Goal: Task Accomplishment & Management: Use online tool/utility

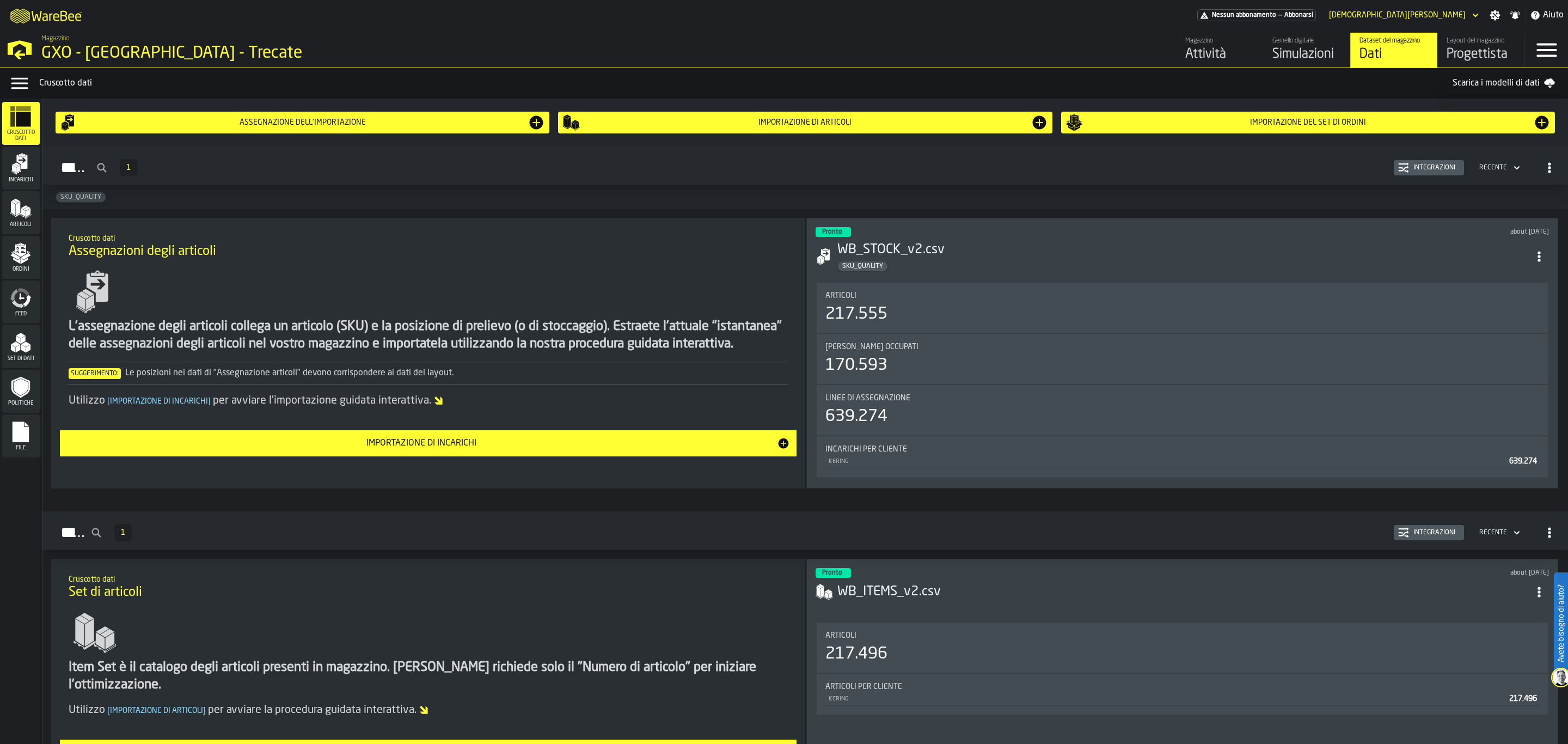
click at [1469, 41] on div "Layout del magazzino" at bounding box center [1481, 41] width 69 height 8
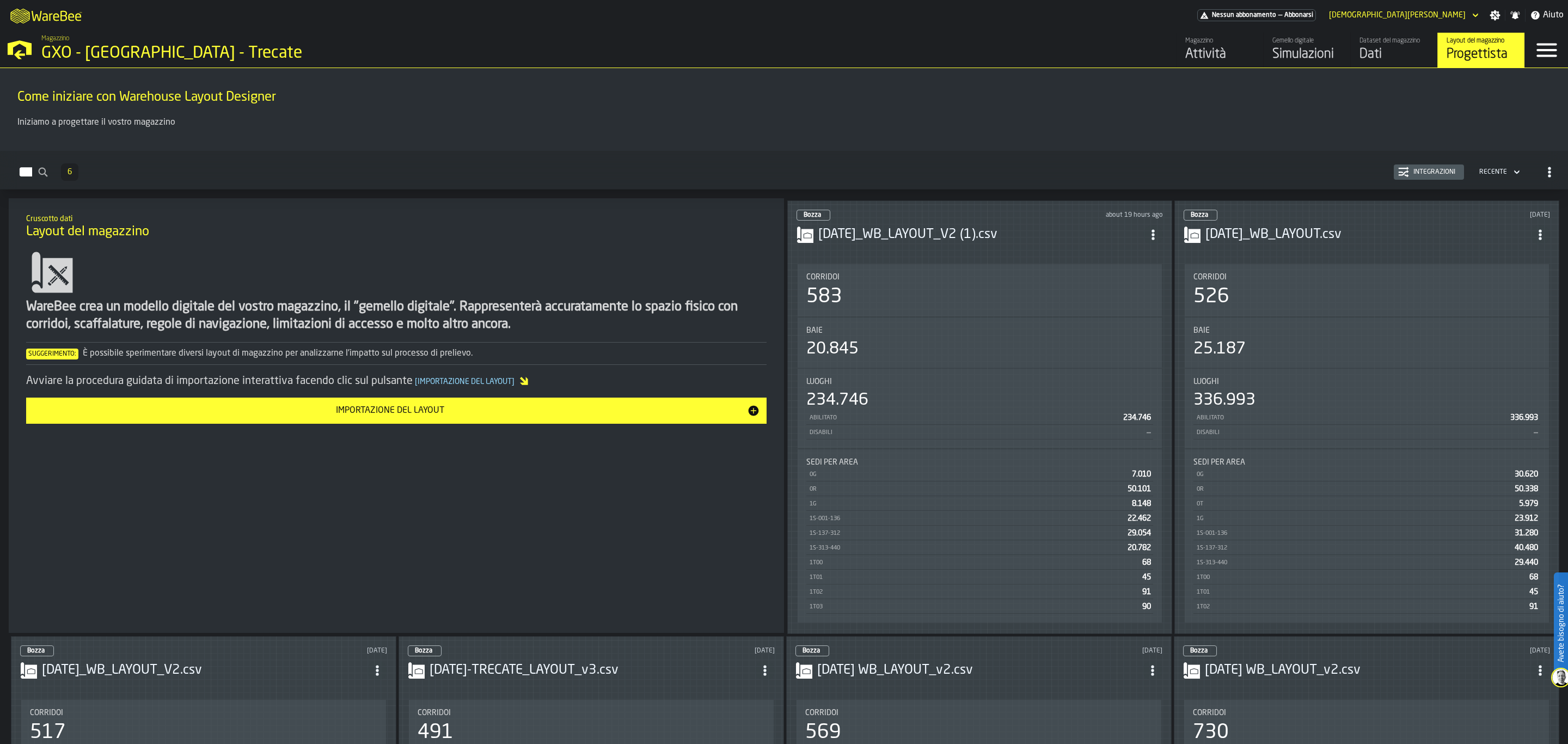
click at [967, 369] on div "Luoghi 234.746 Abilitato 234.746 Disabili —" at bounding box center [980, 408] width 364 height 80
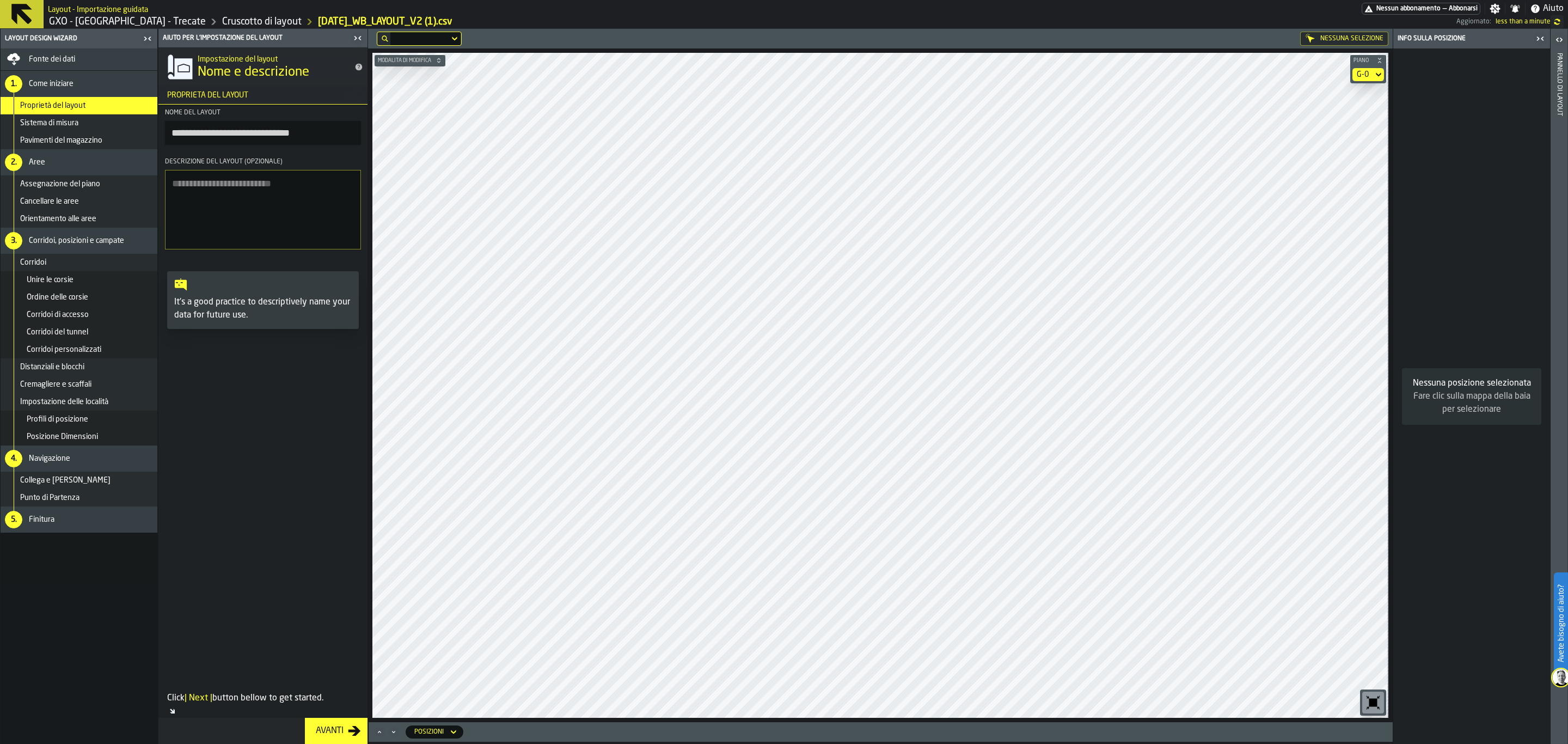
drag, startPoint x: 123, startPoint y: 360, endPoint x: 1460, endPoint y: 549, distance: 1350.3
click at [1464, 552] on div "Nessuna posizione selezionata Fare clic sulla mappa della baia per selezionare" at bounding box center [1472, 396] width 156 height 695
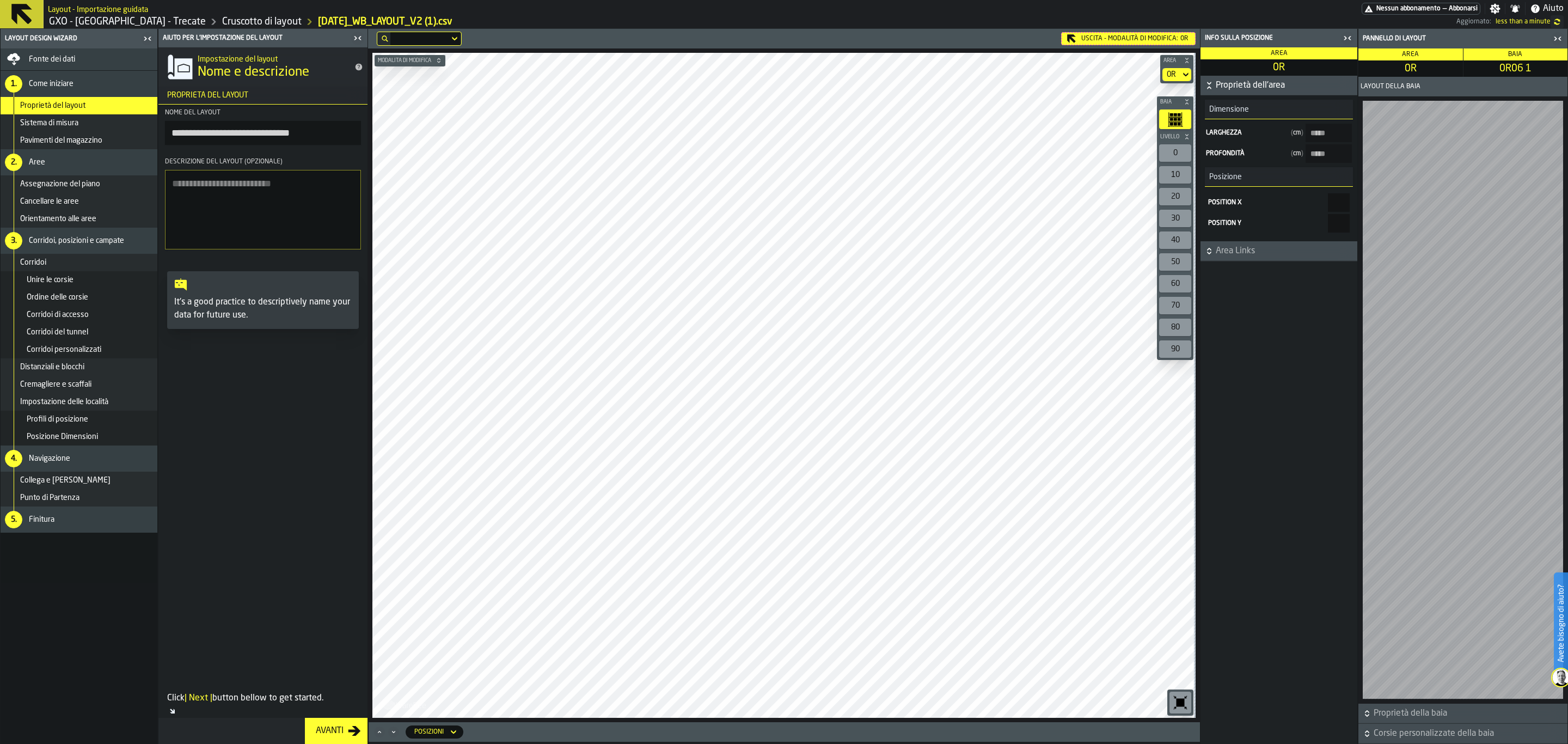
click at [1387, 714] on span "Proprietà della baia" at bounding box center [1469, 712] width 192 height 13
click at [1461, 729] on span "Corsie personalizzate della baia" at bounding box center [1469, 733] width 192 height 13
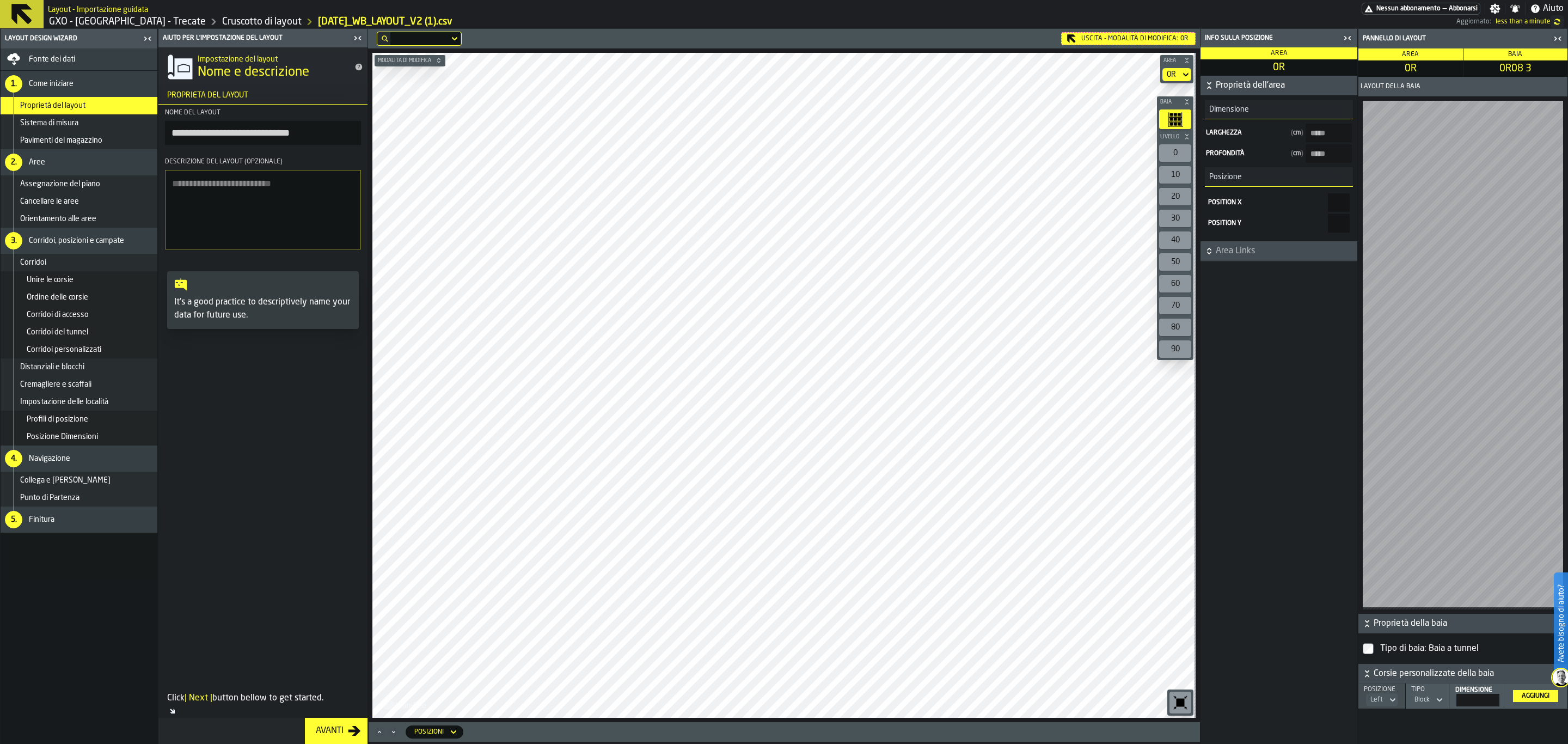
click at [1175, 114] on rect "button-toolbar-undefined" at bounding box center [1175, 115] width 3 height 3
click at [1281, 257] on span "Area Links" at bounding box center [1285, 251] width 139 height 13
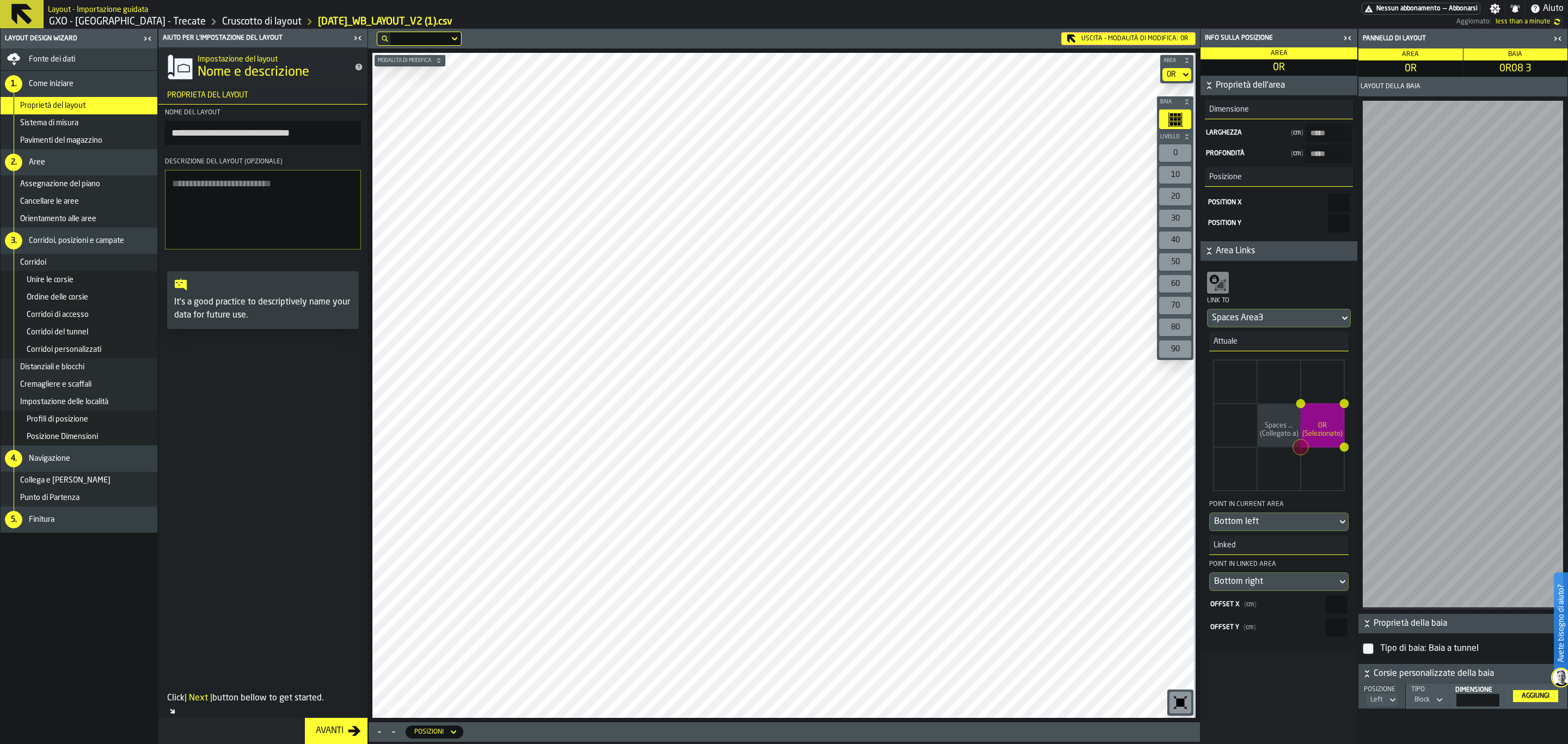
click at [1374, 38] on div "Pannello di layout" at bounding box center [1456, 38] width 190 height 8
click at [1343, 36] on icon "button-toggle-Chiudimi" at bounding box center [1348, 38] width 13 height 13
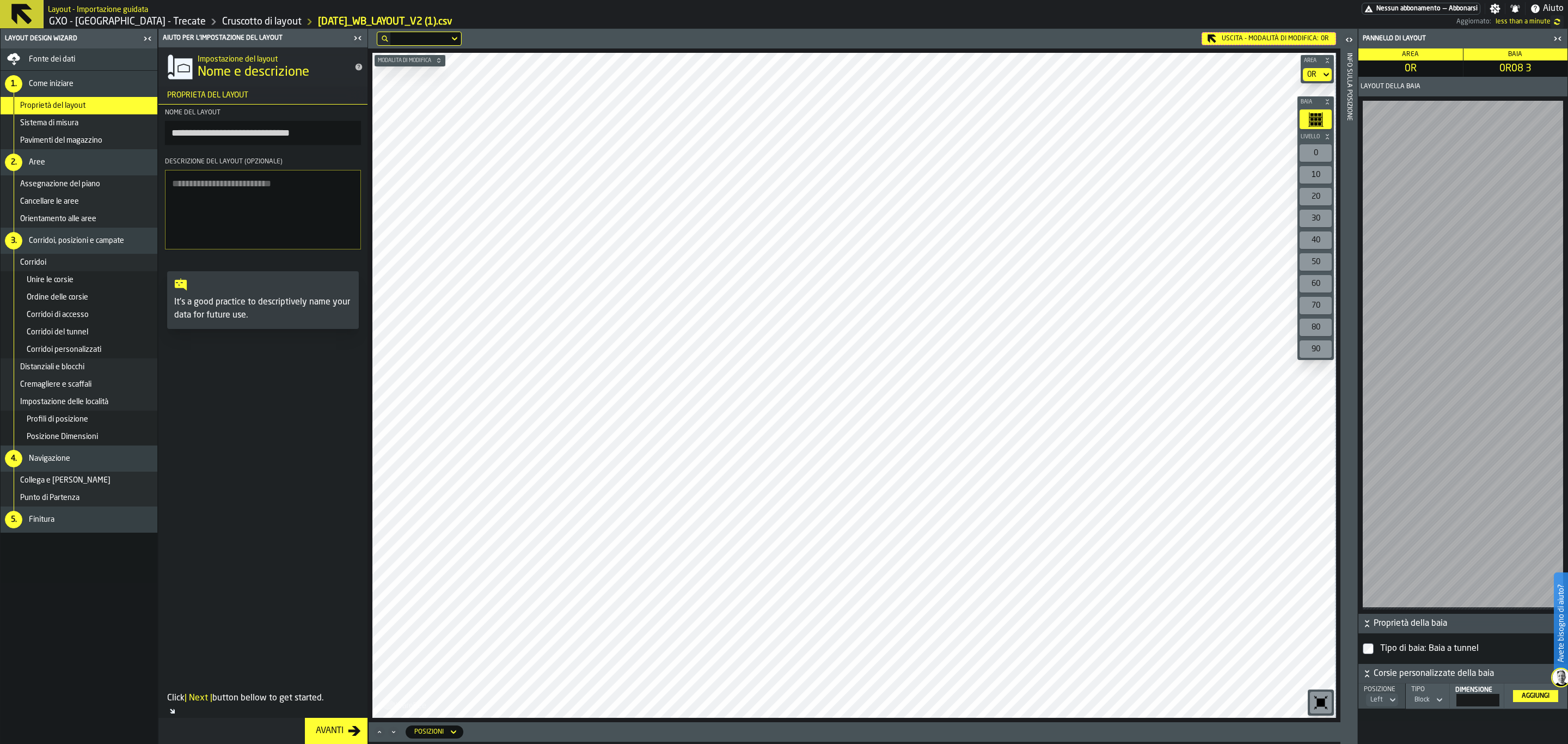
click at [1345, 36] on icon "button-toggle-Aperto" at bounding box center [1349, 39] width 13 height 13
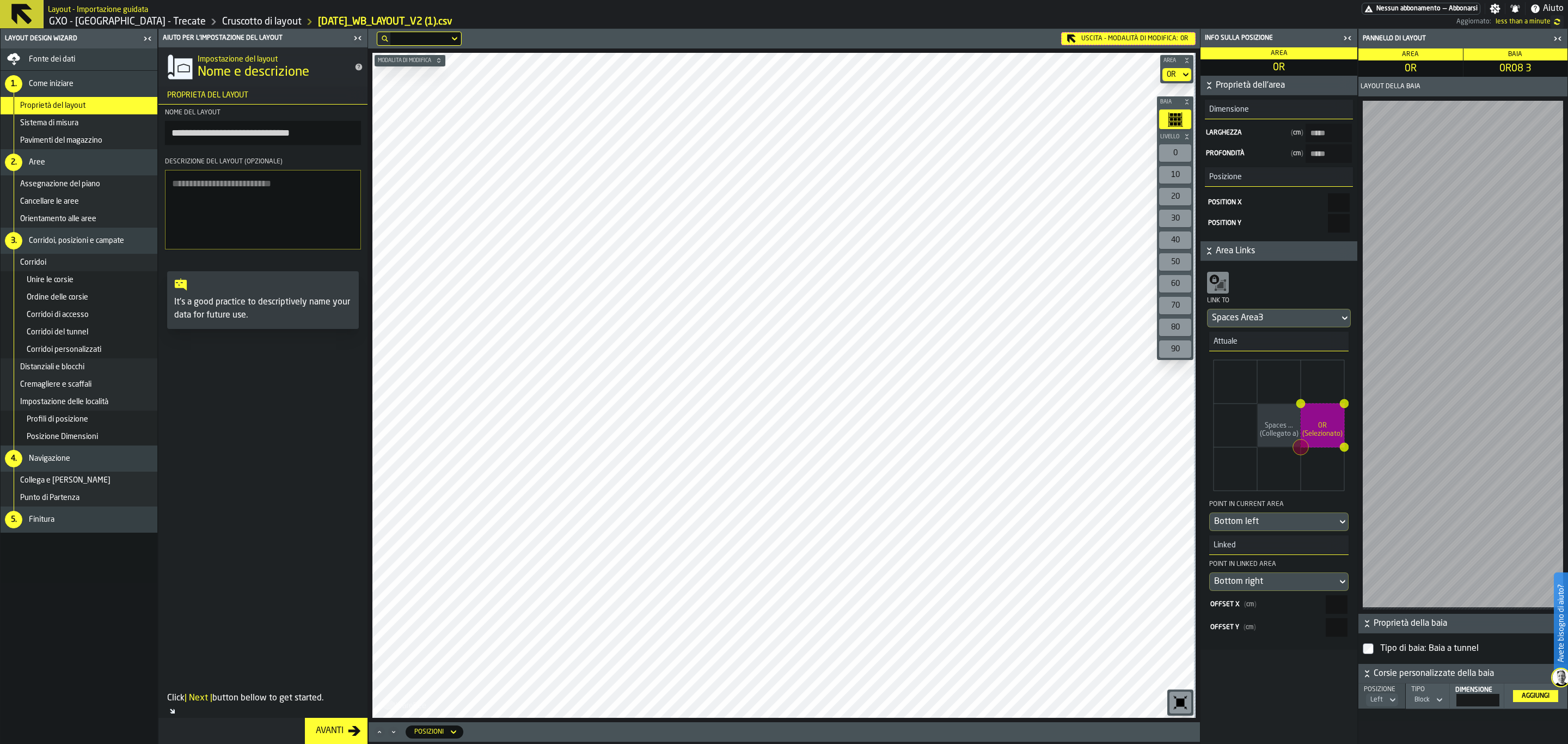
click at [1209, 84] on icon "button-" at bounding box center [1208, 84] width 4 height 3
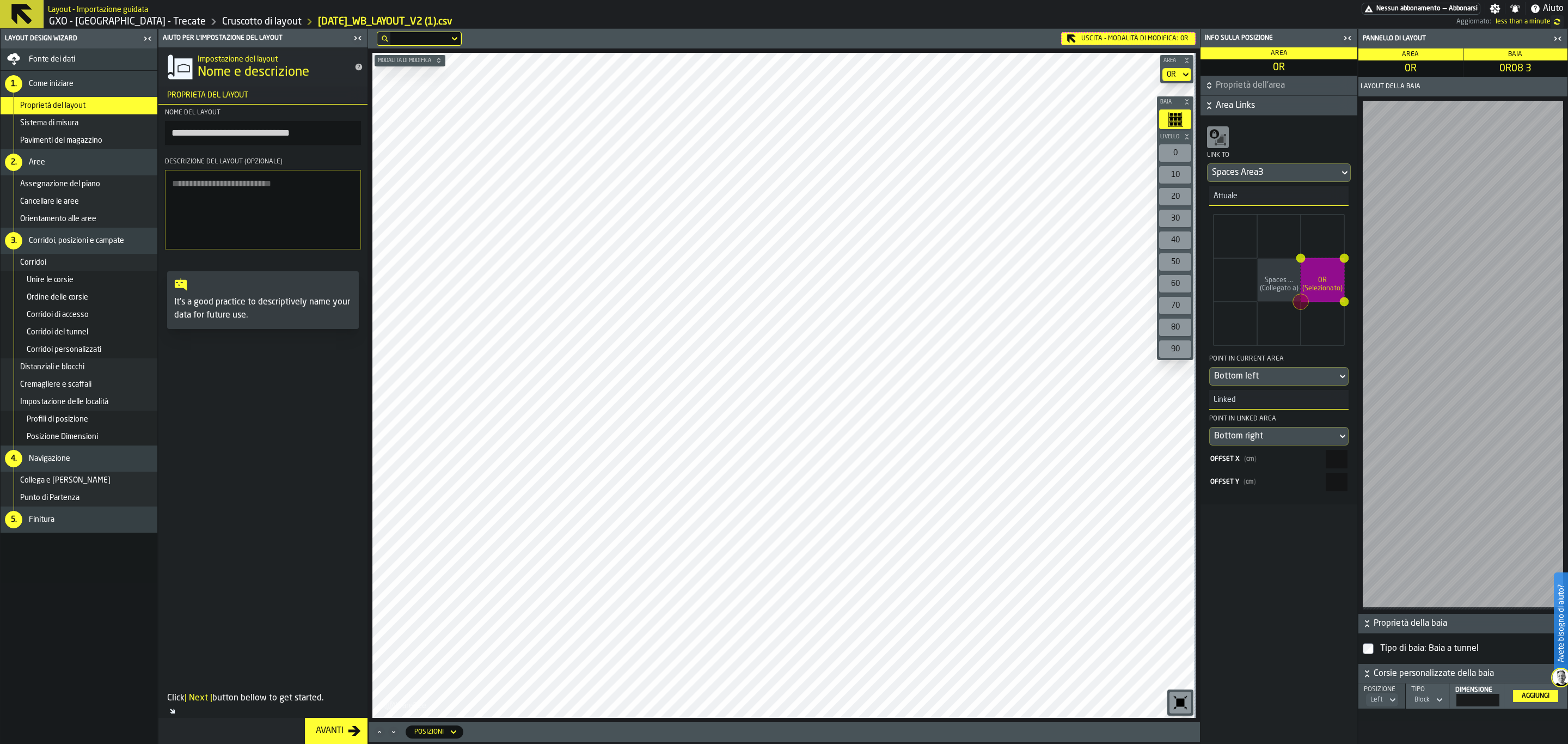
click at [1209, 84] on icon "button-" at bounding box center [1208, 84] width 4 height 3
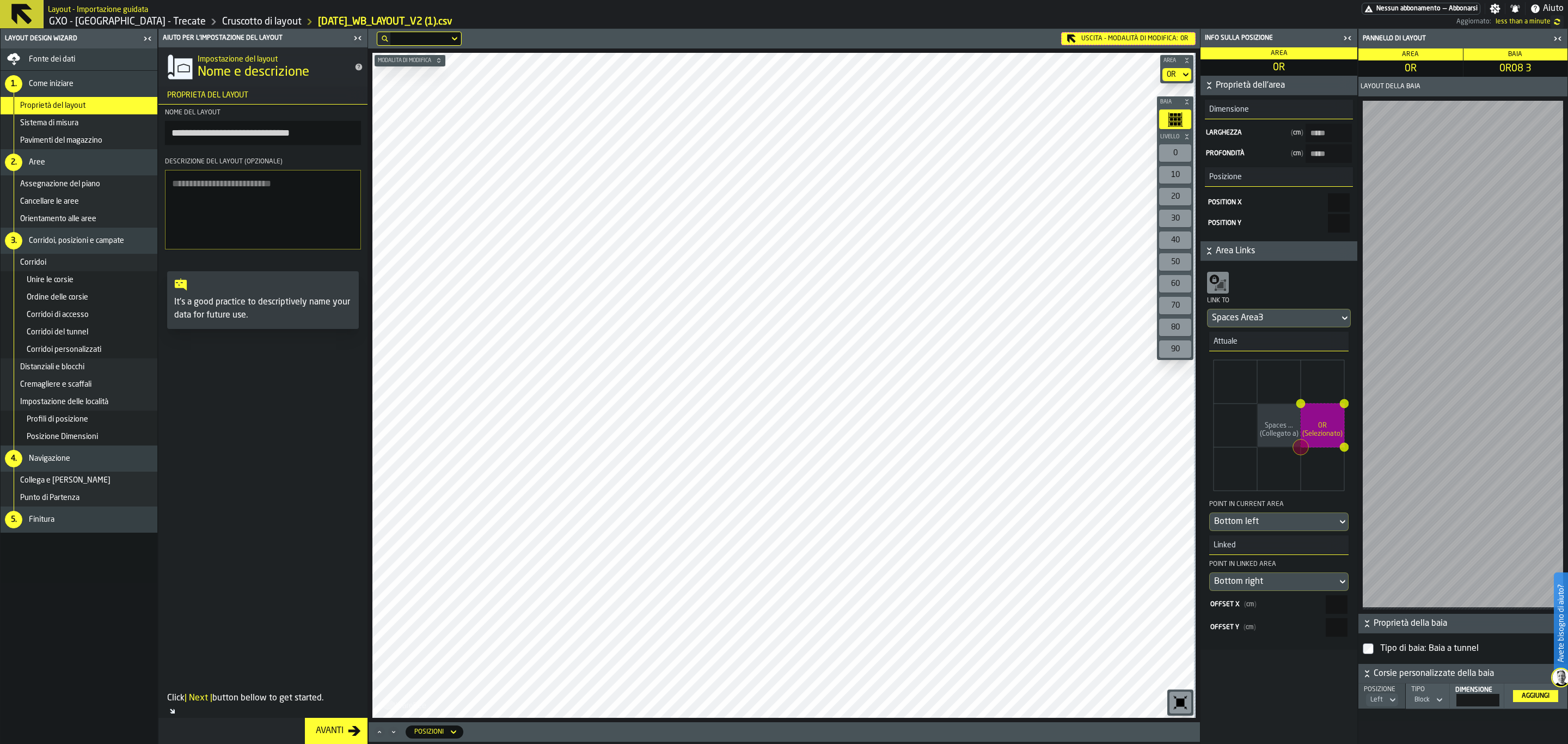
click at [1292, 255] on span "Area Links" at bounding box center [1285, 251] width 139 height 13
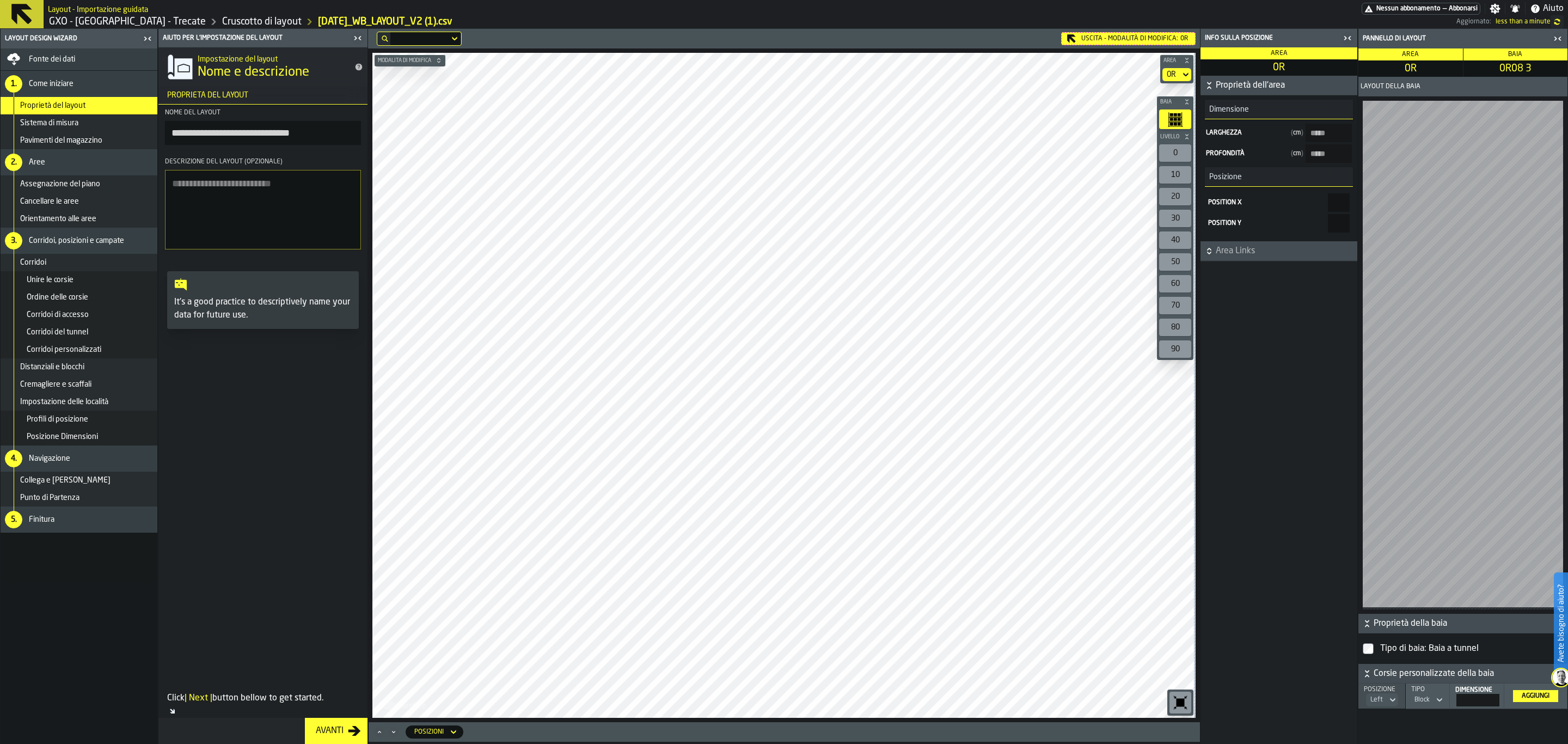
click at [1292, 255] on span "Area Links" at bounding box center [1285, 251] width 139 height 13
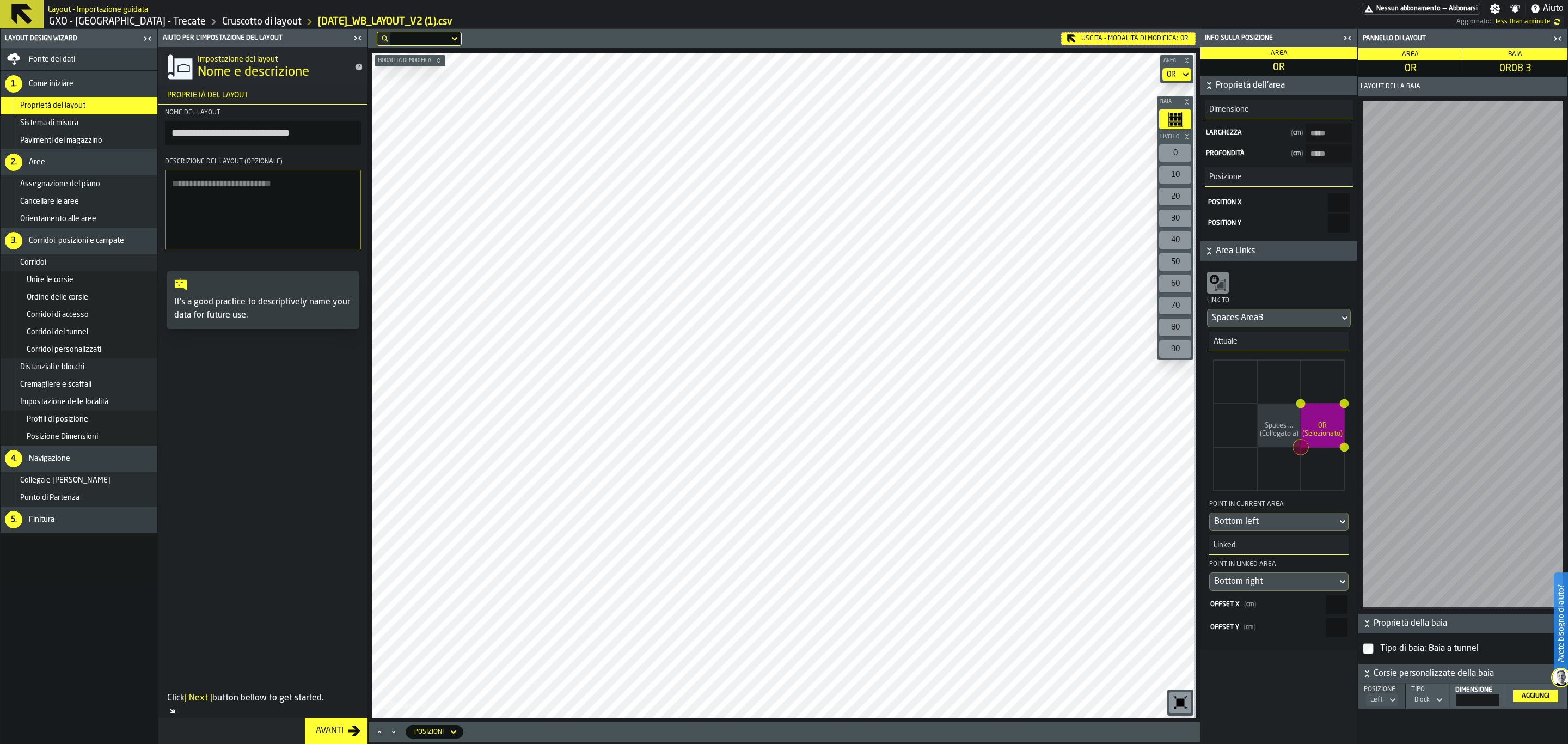
click at [1505, 54] on div "Baia" at bounding box center [1515, 54] width 105 height 12
click at [1423, 622] on span "Proprietà della baia" at bounding box center [1469, 623] width 192 height 13
click at [1421, 643] on button "Proprietà della baia" at bounding box center [1463, 653] width 209 height 20
click at [1420, 673] on span "Corsie personalizzate della baia" at bounding box center [1469, 673] width 192 height 13
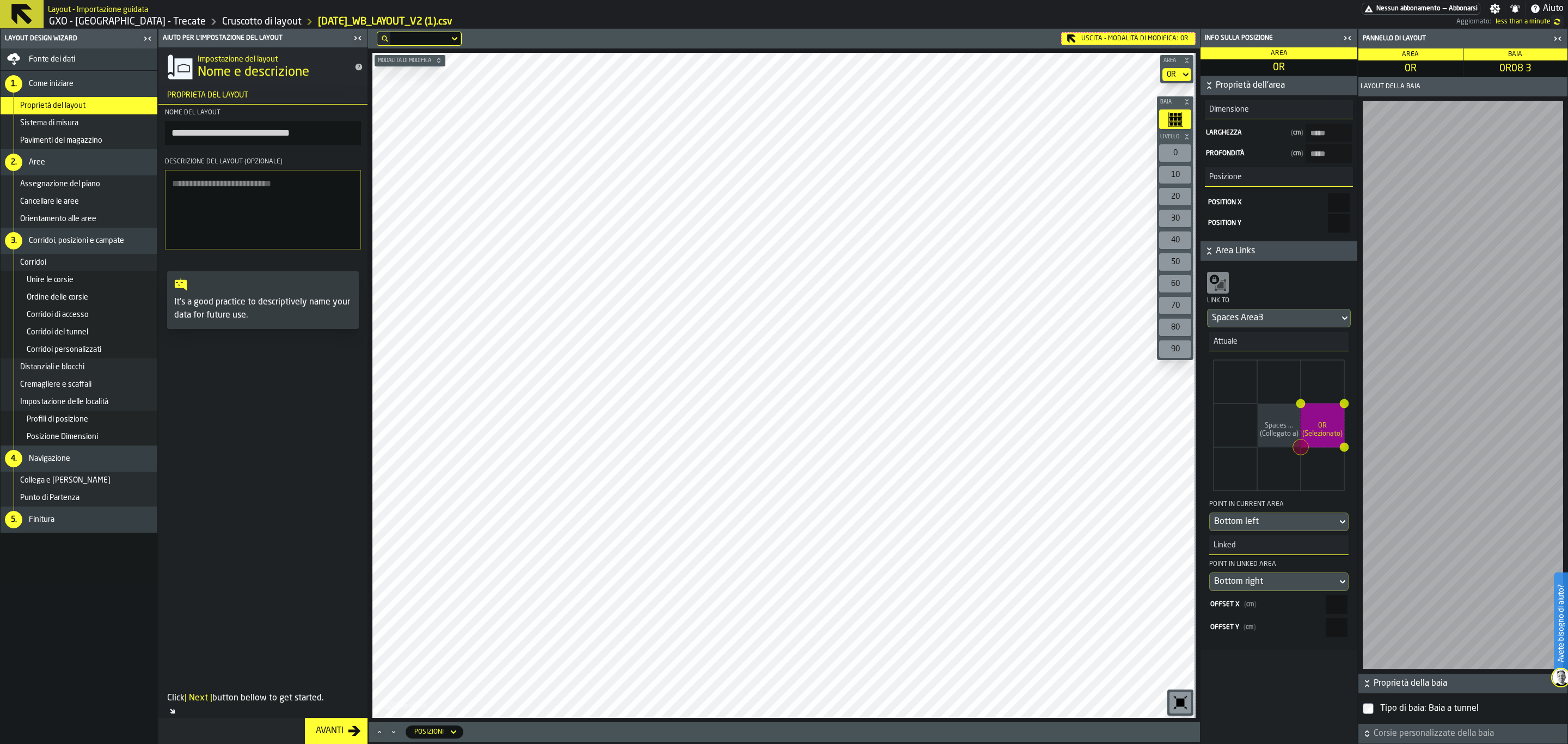
click at [1420, 682] on span "Proprietà della baia" at bounding box center [1469, 683] width 192 height 13
click at [1171, 76] on div "0R" at bounding box center [1171, 74] width 9 height 9
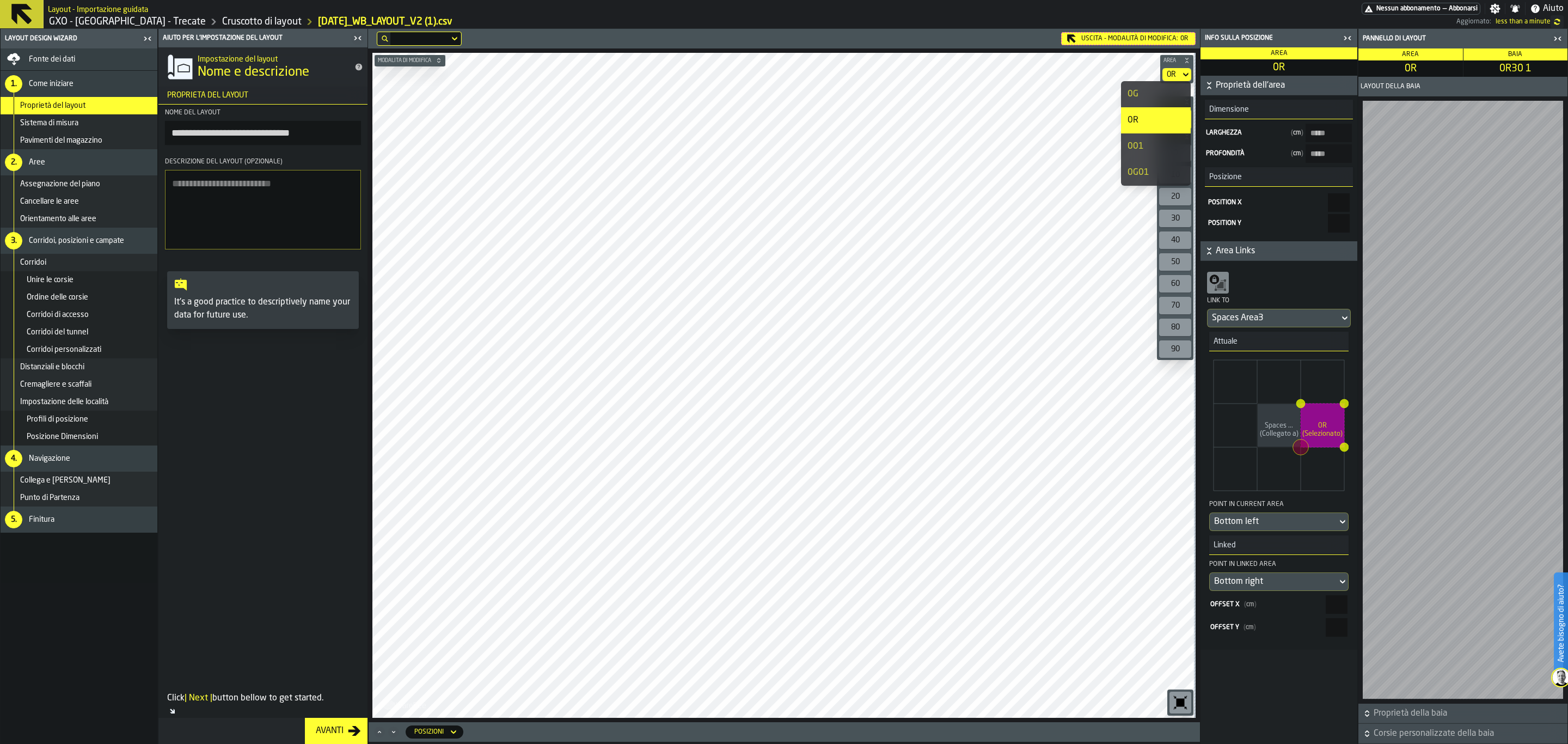
click at [1120, 43] on div "Uscita - Modalità di Modifica: 0R" at bounding box center [1129, 38] width 135 height 13
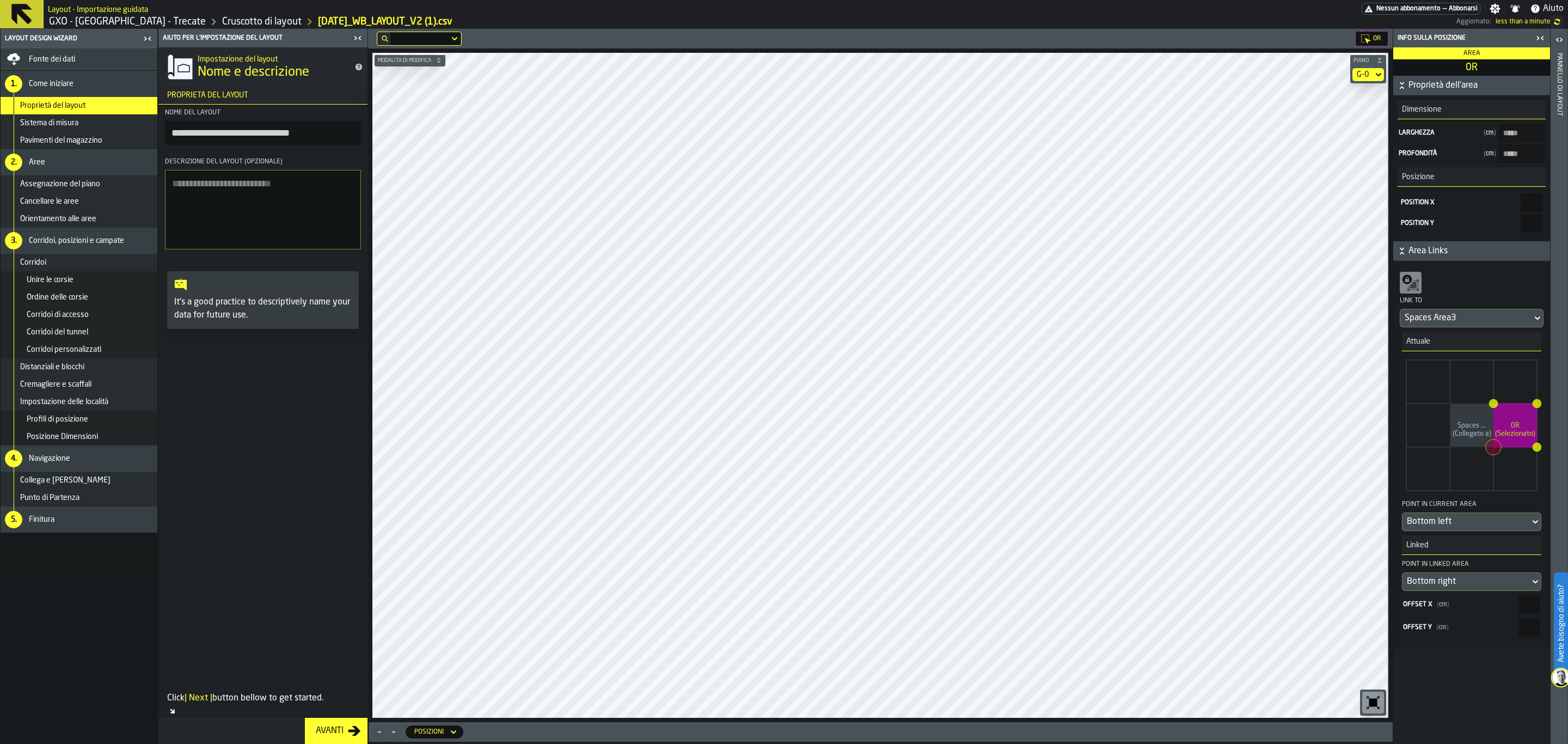
click at [1371, 71] on div "G-0" at bounding box center [1363, 74] width 21 height 13
drag, startPoint x: 1339, startPoint y: 135, endPoint x: 1339, endPoint y: 162, distance: 27.0
click at [1339, 162] on ul "G-0 G-1 G-3 G-2" at bounding box center [1349, 133] width 70 height 105
click at [1345, 133] on li "G-3" at bounding box center [1349, 146] width 70 height 26
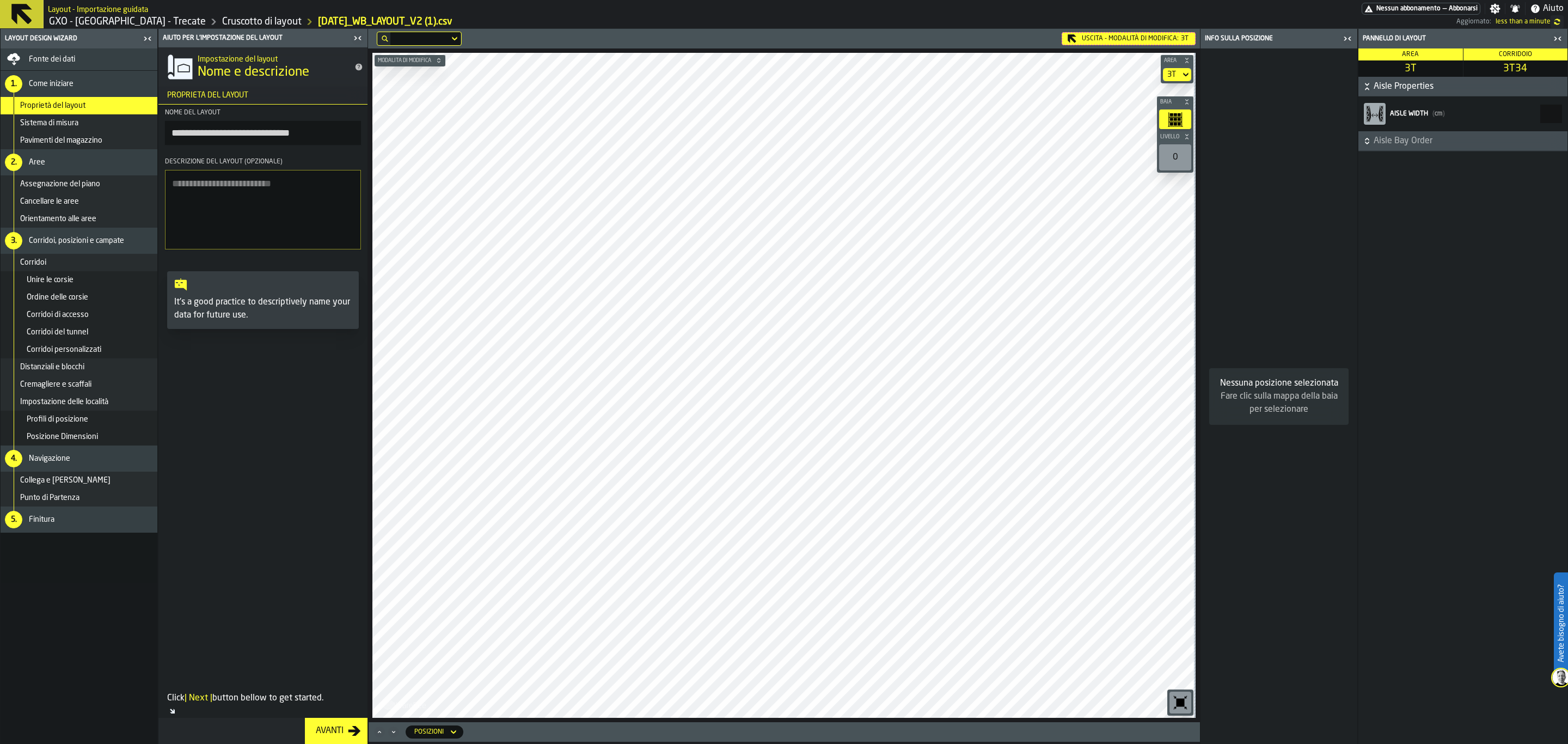
click at [1123, 32] on div "Uscita - Modalità di Modifica: 3T" at bounding box center [1129, 38] width 134 height 13
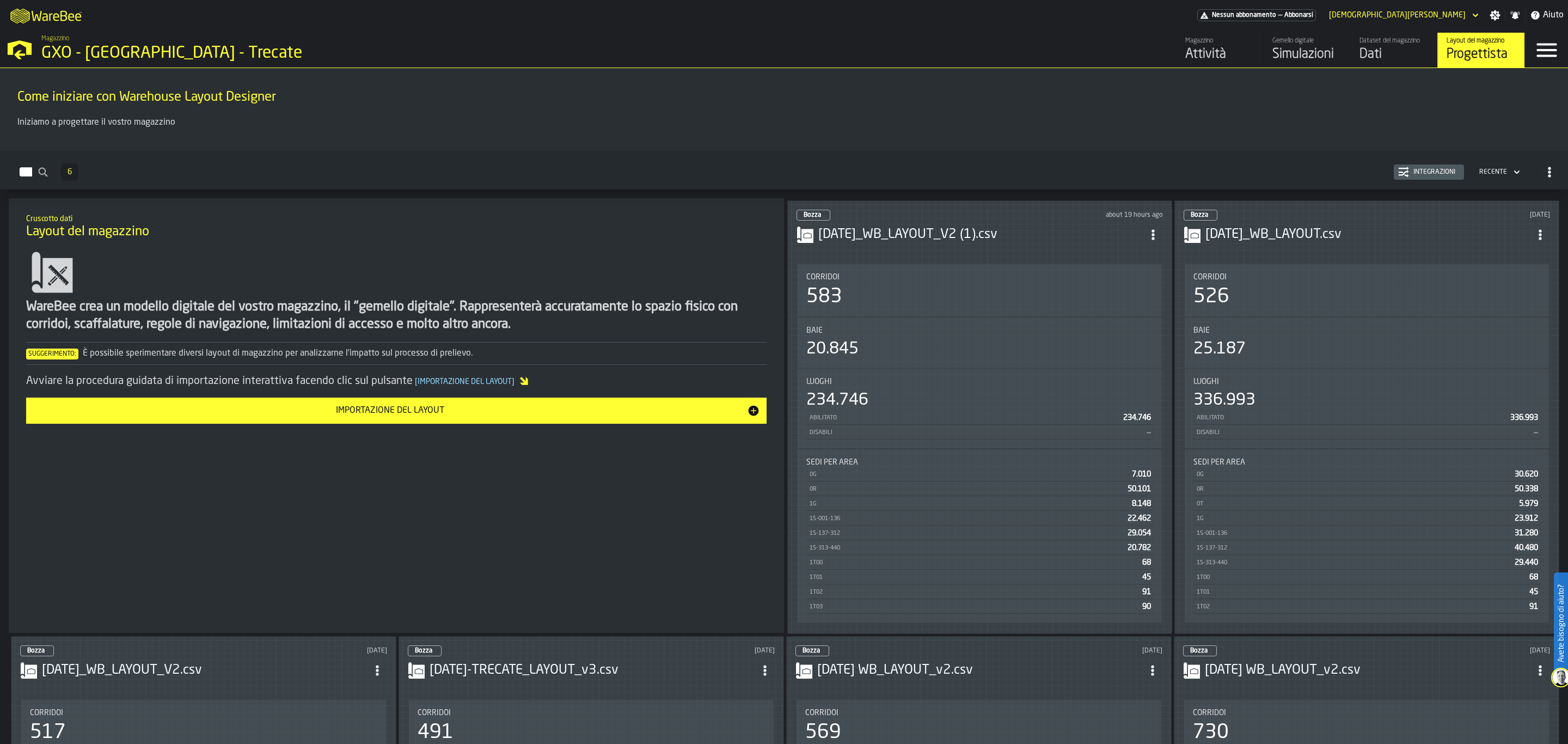
scroll to position [190, 0]
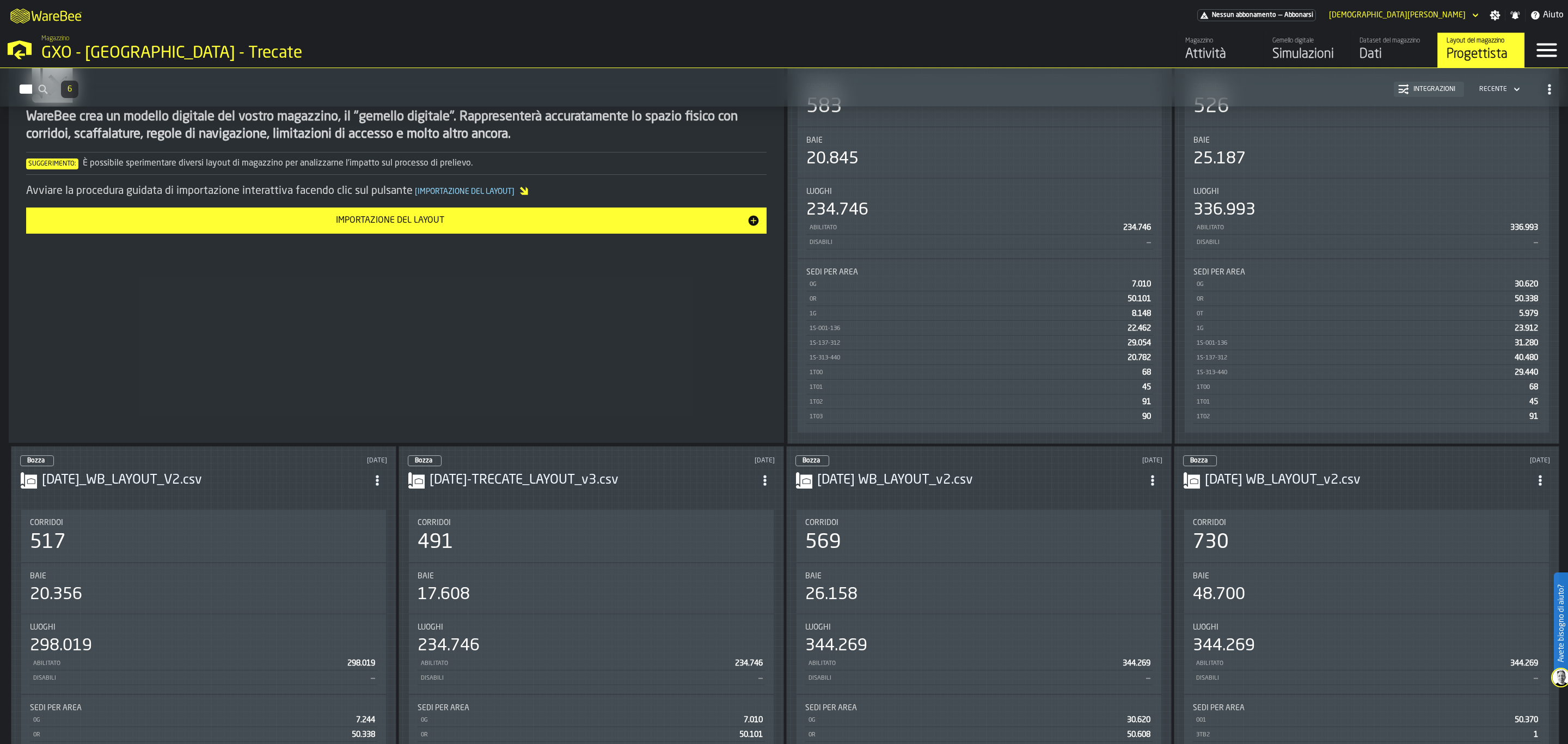
click at [668, 533] on div "491" at bounding box center [591, 542] width 348 height 22
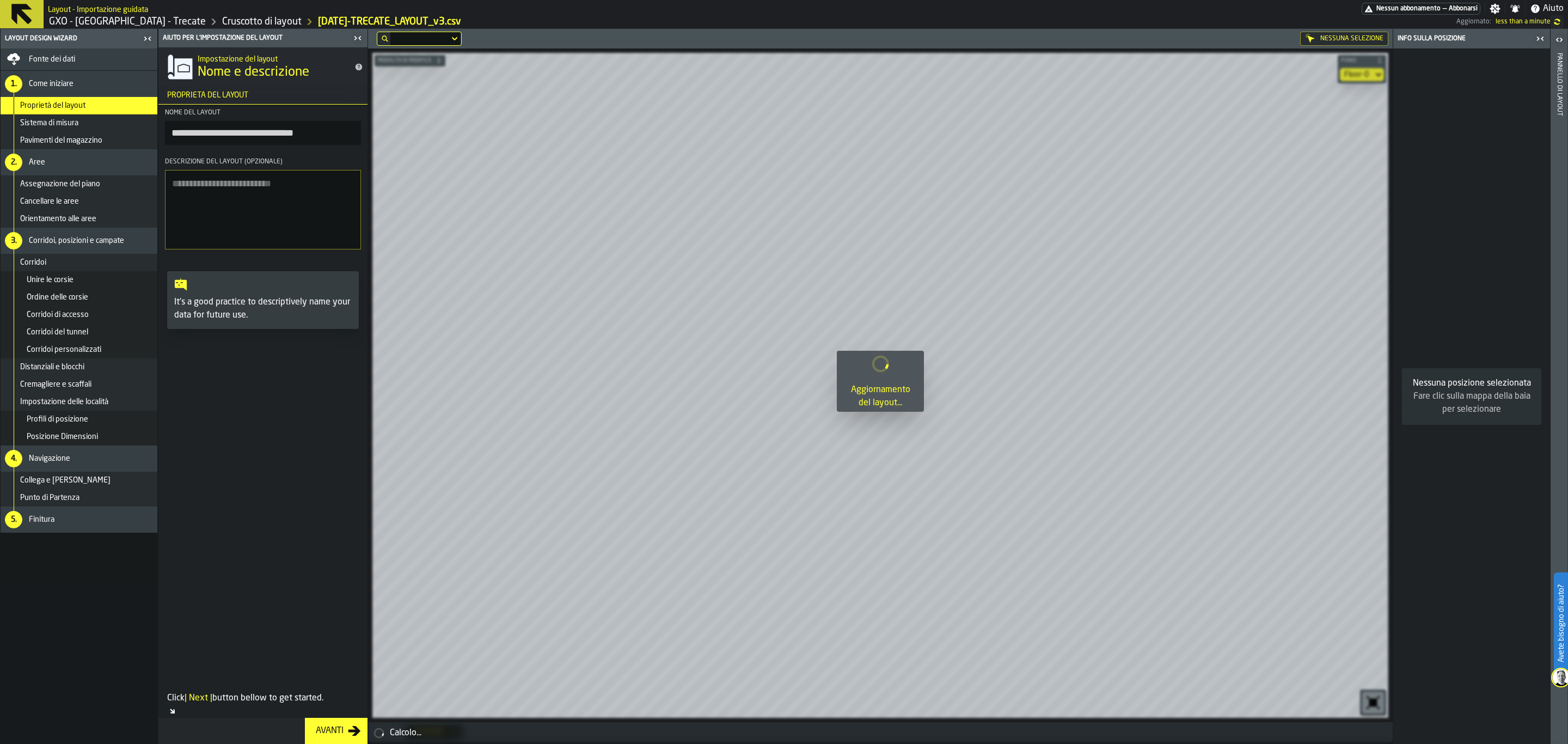
click at [18, 12] on icon at bounding box center [22, 14] width 21 height 21
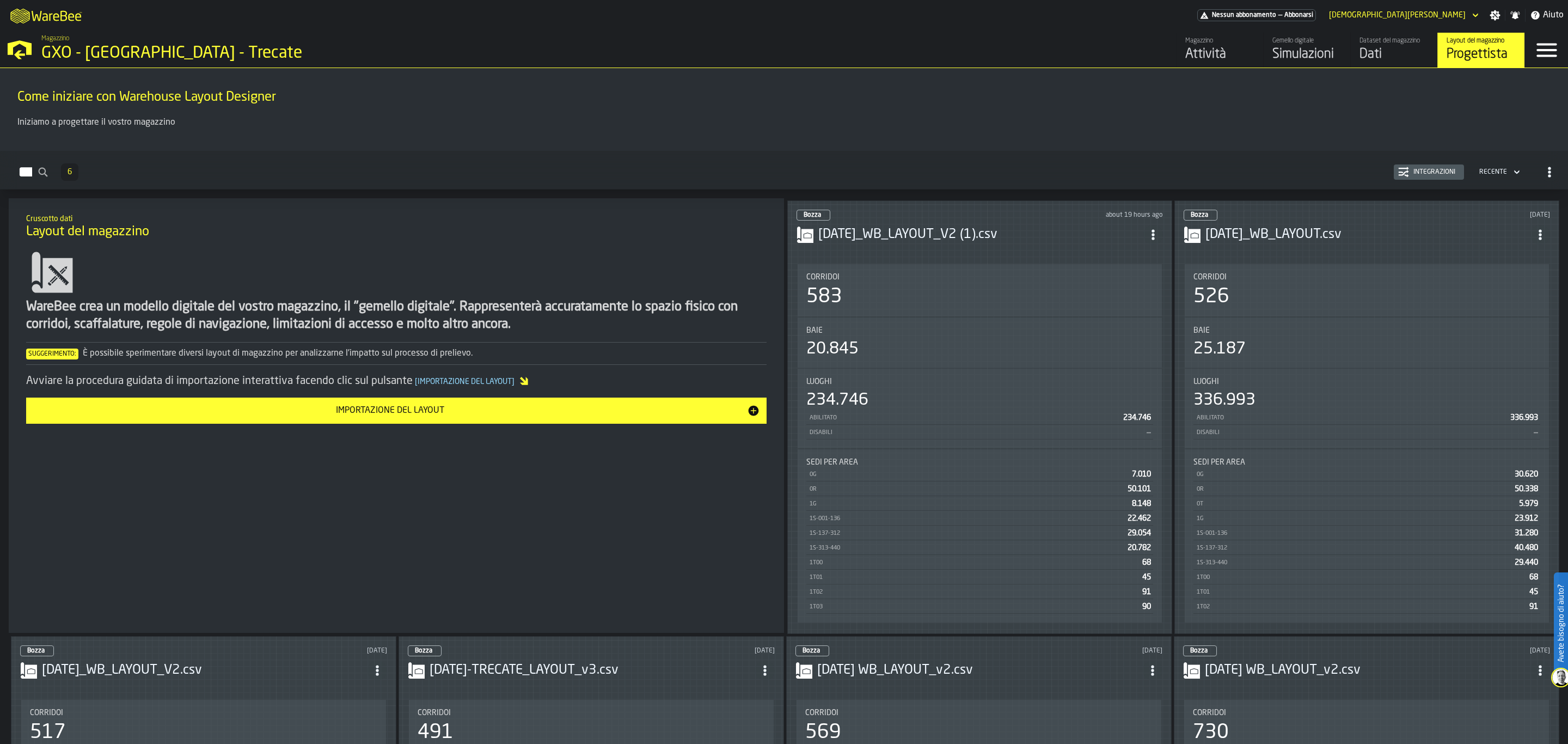
click at [983, 350] on div "20.845" at bounding box center [980, 349] width 347 height 20
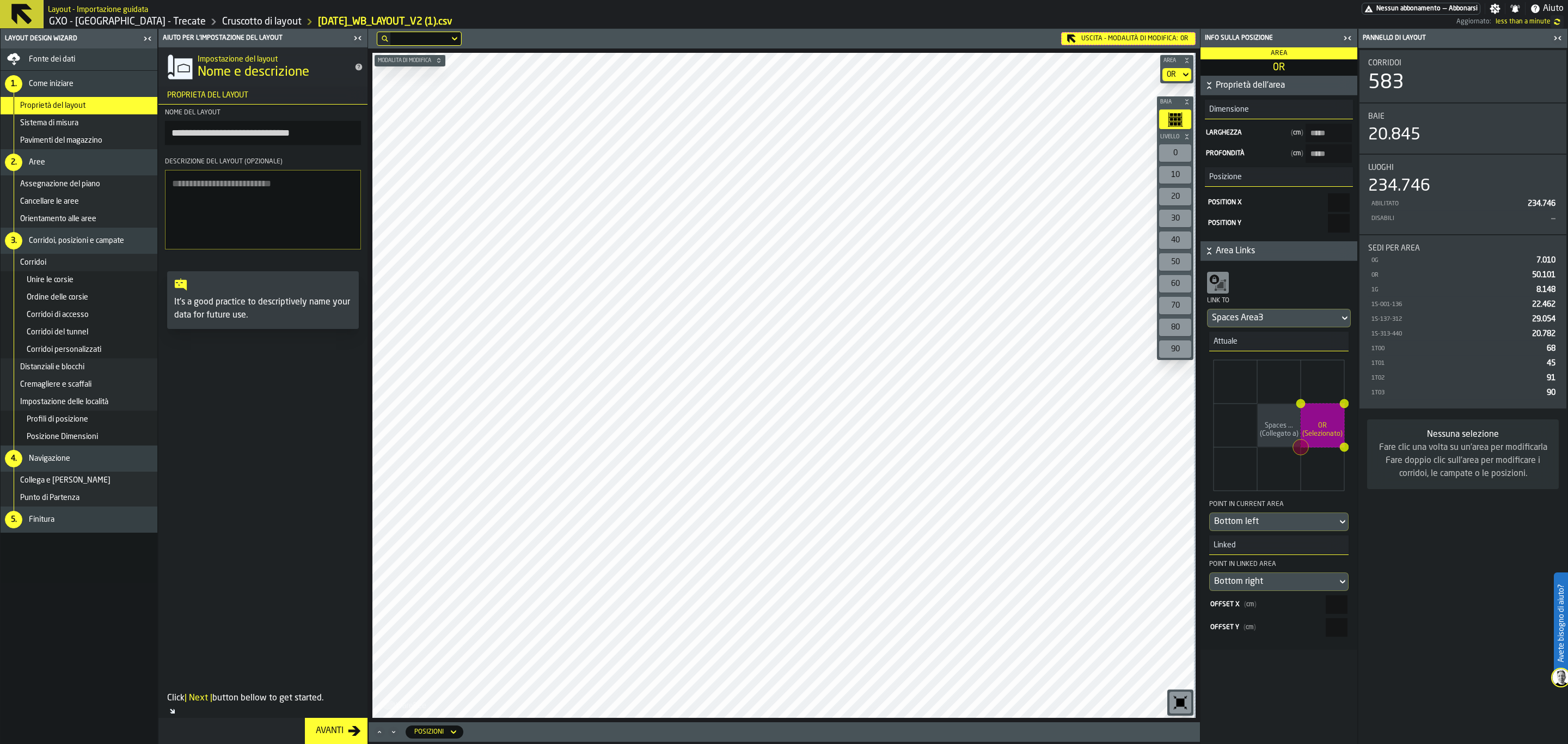
click at [1556, 39] on icon "button-toggle-Chiudimi" at bounding box center [1555, 38] width 3 height 4
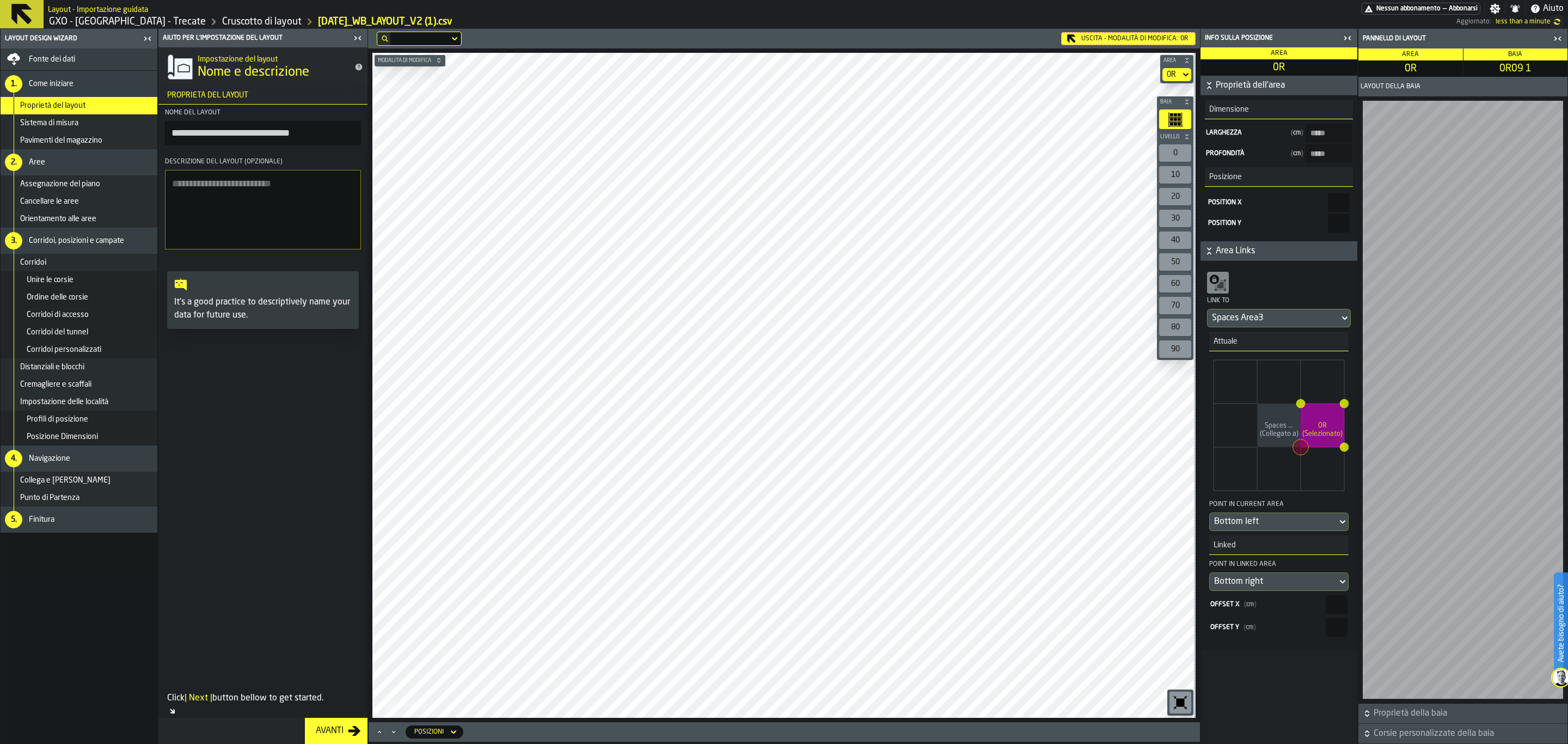
click at [1279, 569] on main "**********" at bounding box center [784, 386] width 1568 height 715
click at [1287, 588] on main "**********" at bounding box center [784, 386] width 1568 height 715
click at [1567, 541] on main "**********" at bounding box center [784, 386] width 1568 height 715
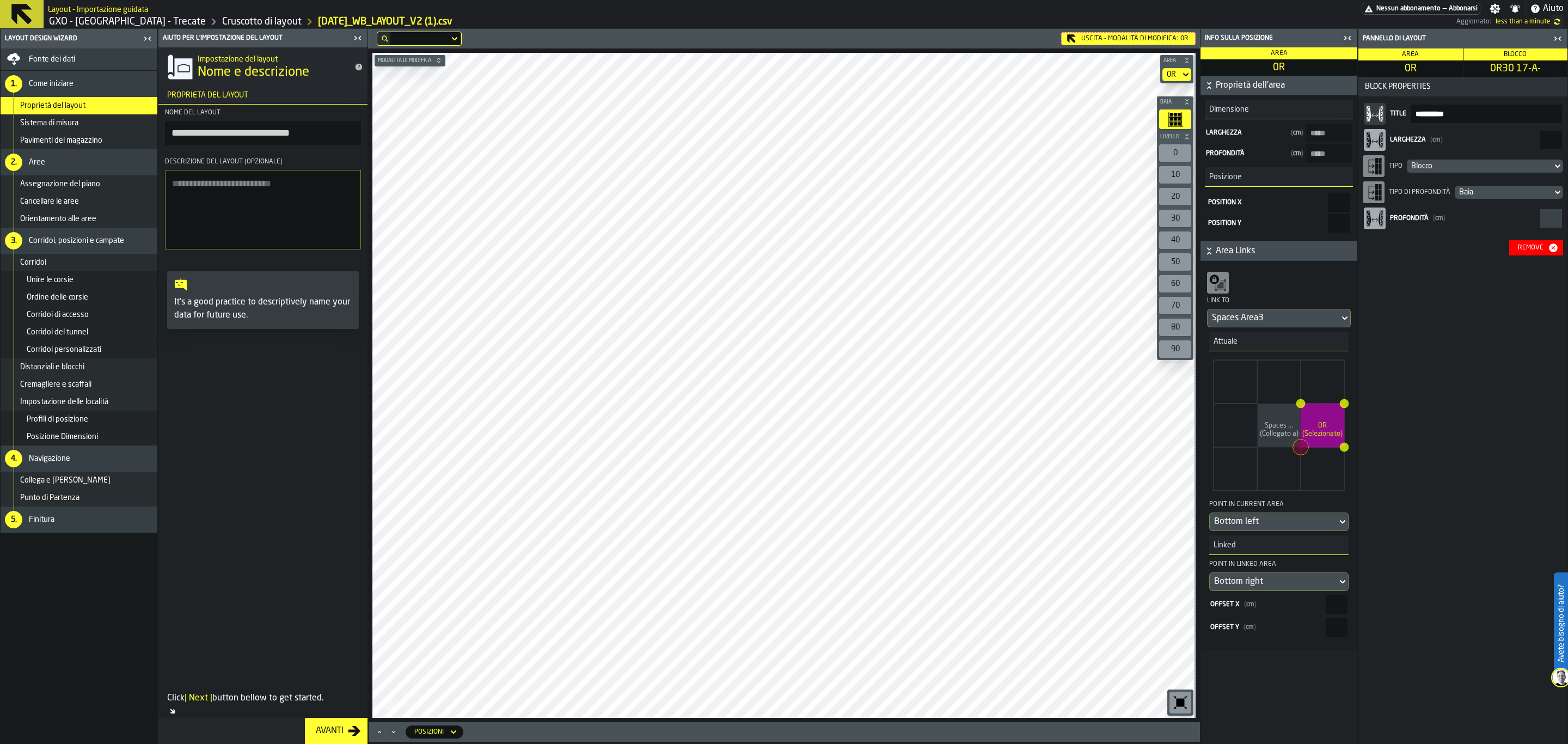
click at [1101, 38] on div "Uscita - Modalità di Modifica: 0R" at bounding box center [1129, 38] width 135 height 13
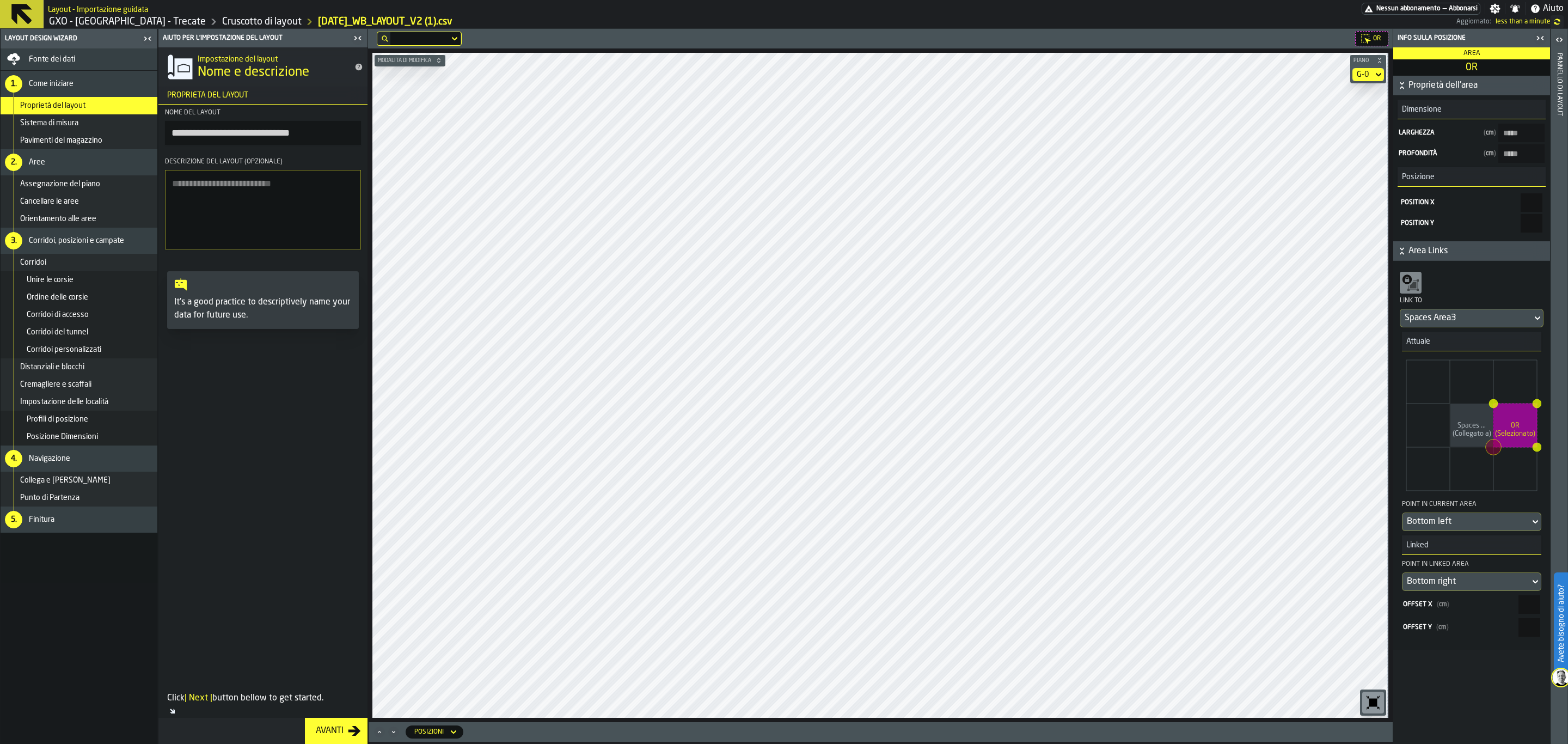
click at [1364, 77] on div "G-0" at bounding box center [1363, 74] width 12 height 9
click at [1369, 74] on div "G-0" at bounding box center [1363, 74] width 21 height 13
click at [1366, 142] on div "G-3" at bounding box center [1349, 146] width 56 height 13
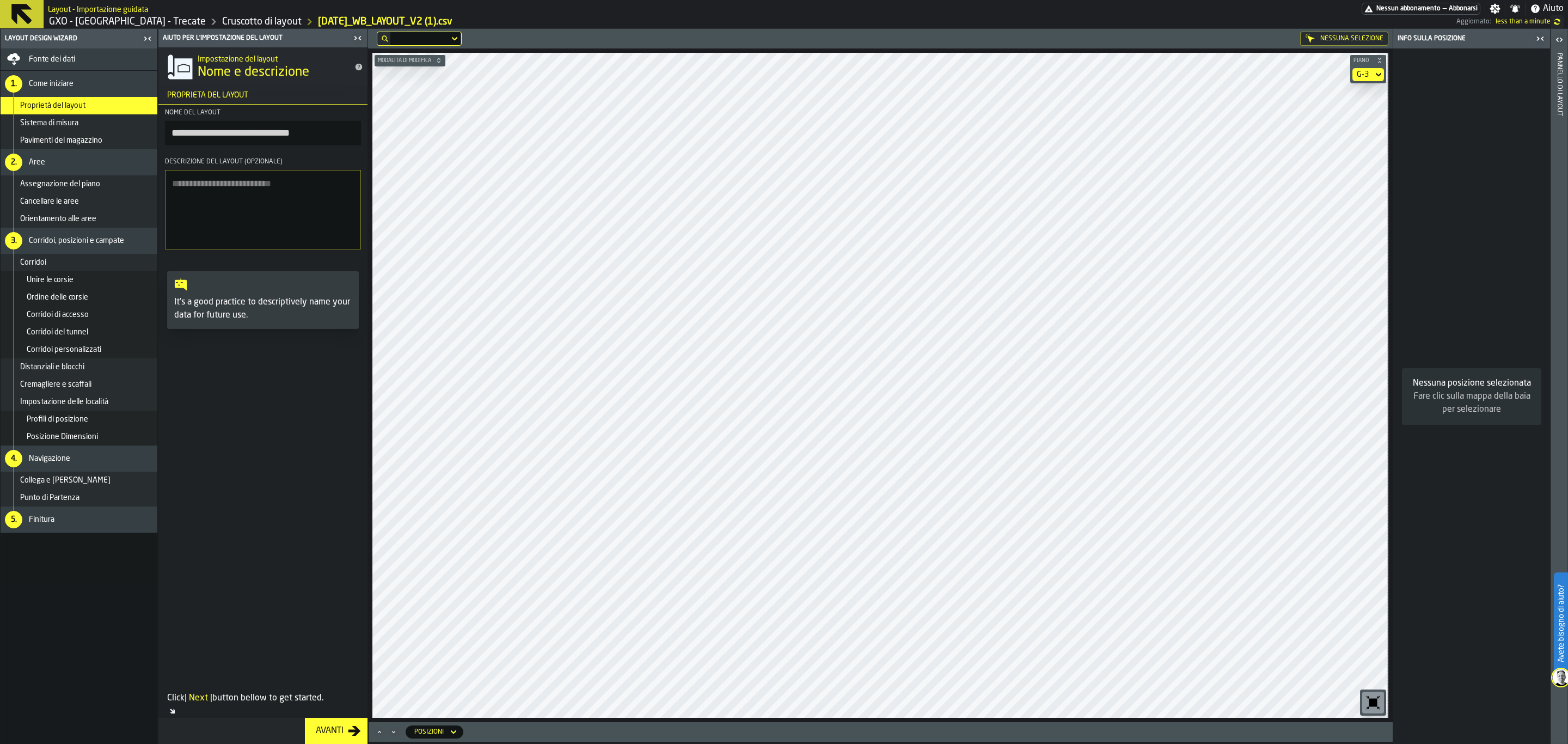
click at [1363, 74] on div "G-3" at bounding box center [1363, 74] width 12 height 9
click at [1348, 173] on div "G-2" at bounding box center [1349, 172] width 56 height 13
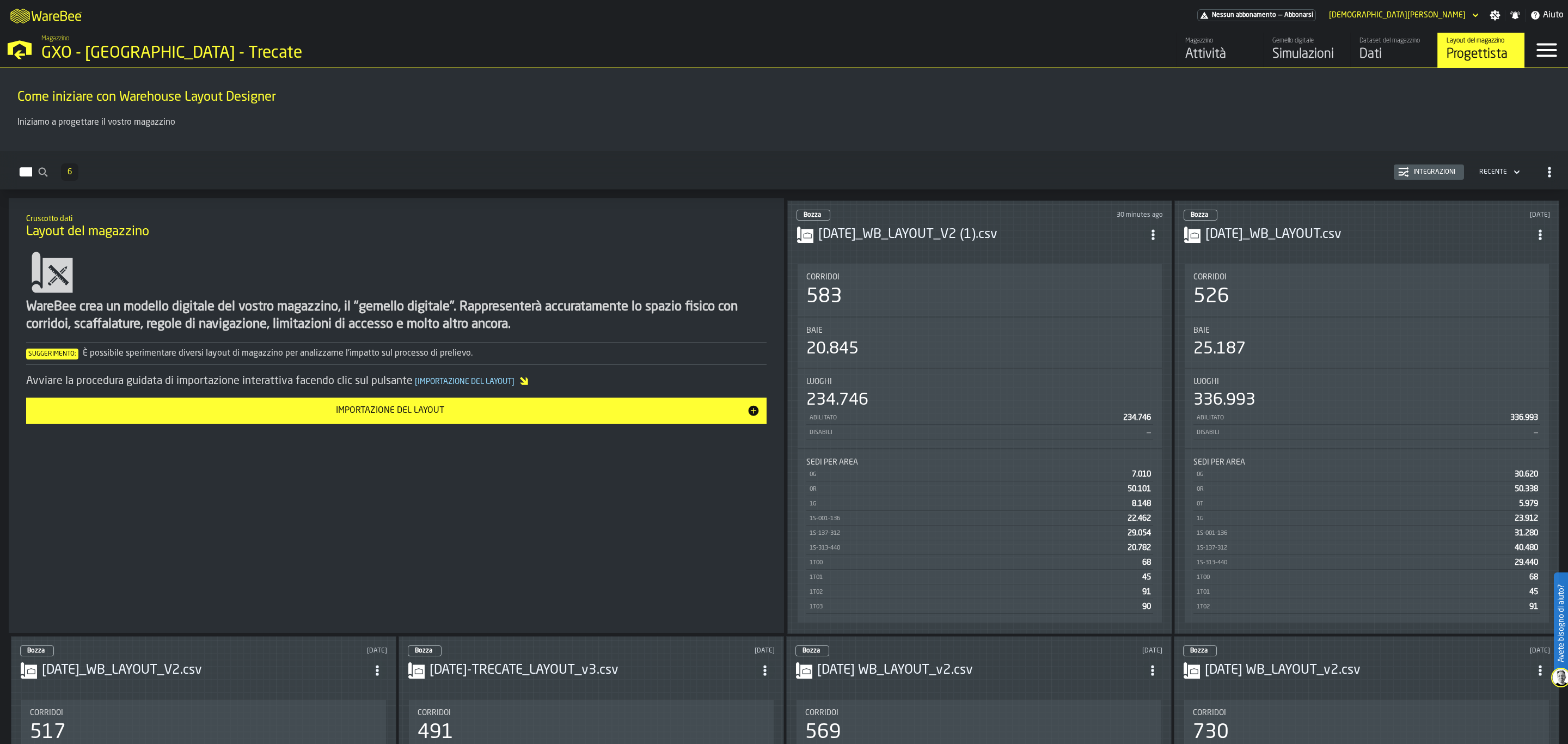
click at [1154, 229] on circle "ItemListCard-DashboardItemContainer" at bounding box center [1153, 231] width 3 height 3
click at [1004, 231] on h3 "2025-08-05_WB_LAYOUT_V2 (1).csv" at bounding box center [981, 234] width 325 height 17
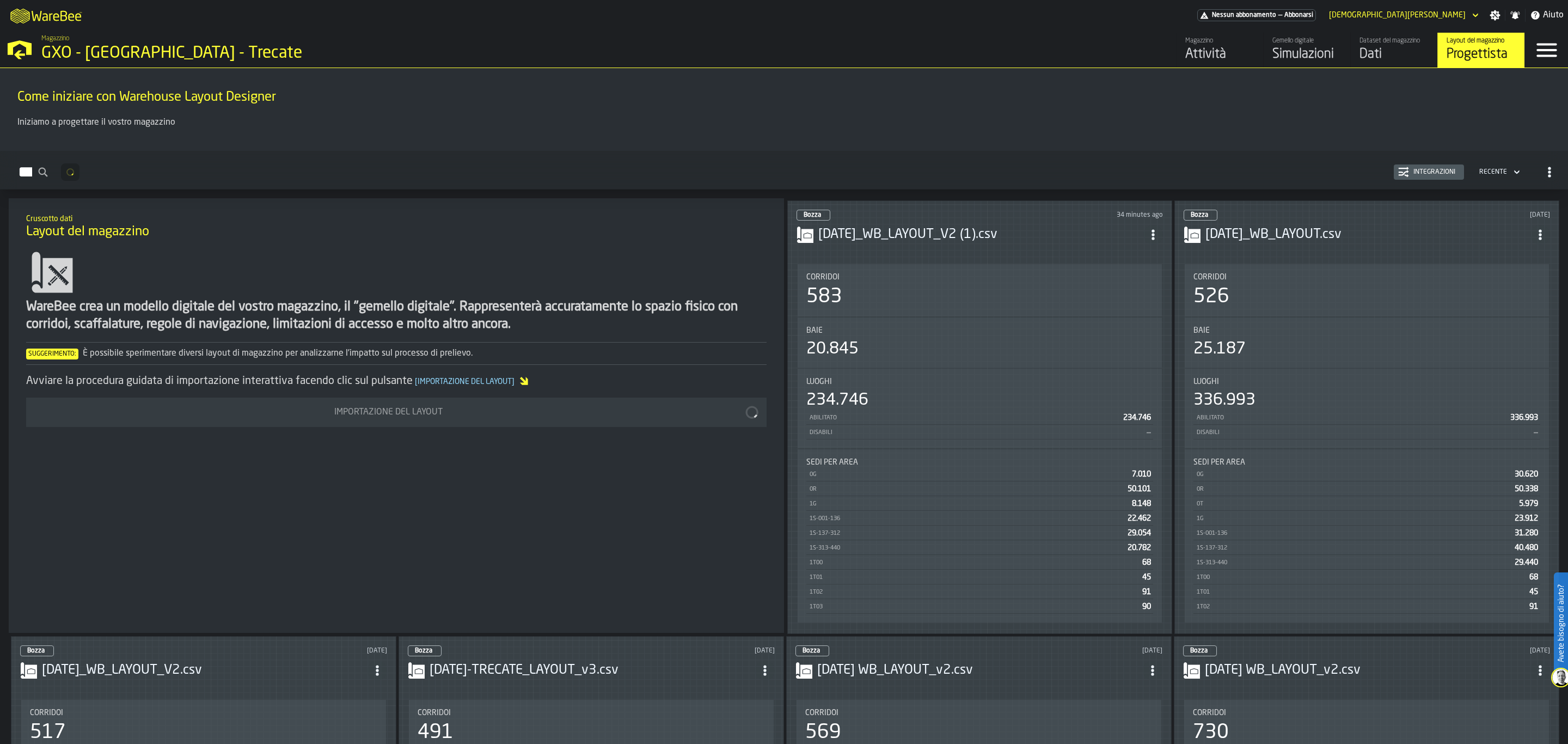
scroll to position [407, 0]
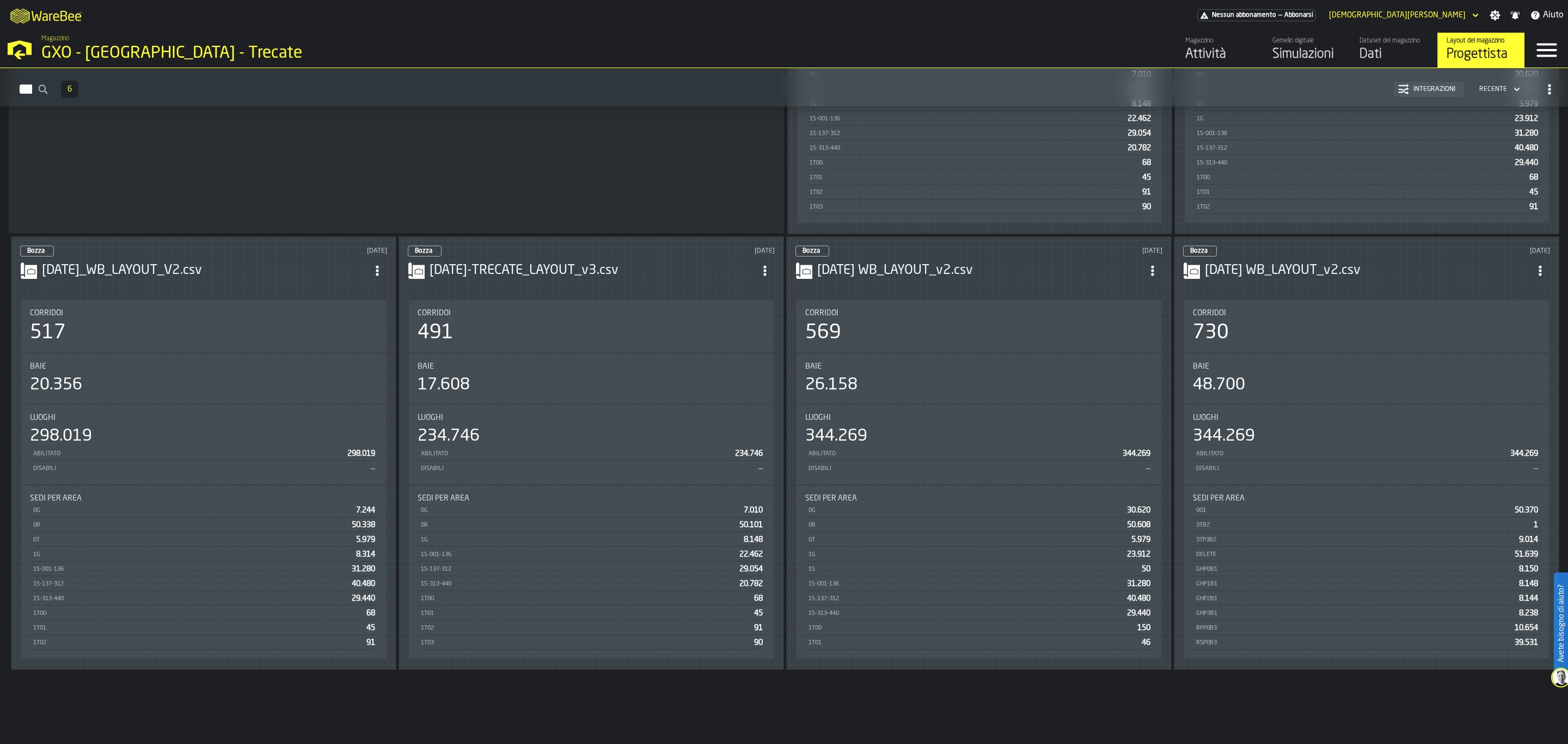
click at [1549, 261] on span "ItemListCard-DashboardItemContainer" at bounding box center [1540, 271] width 20 height 20
click at [1229, 724] on main "Come iniziare con Warehouse Layout Designer Iniziamo a progettare il vostro mag…" at bounding box center [784, 405] width 1568 height 676
click at [1287, 269] on h3 "2025-07-11 WB_LAYOUT_v2.csv" at bounding box center [1368, 270] width 326 height 17
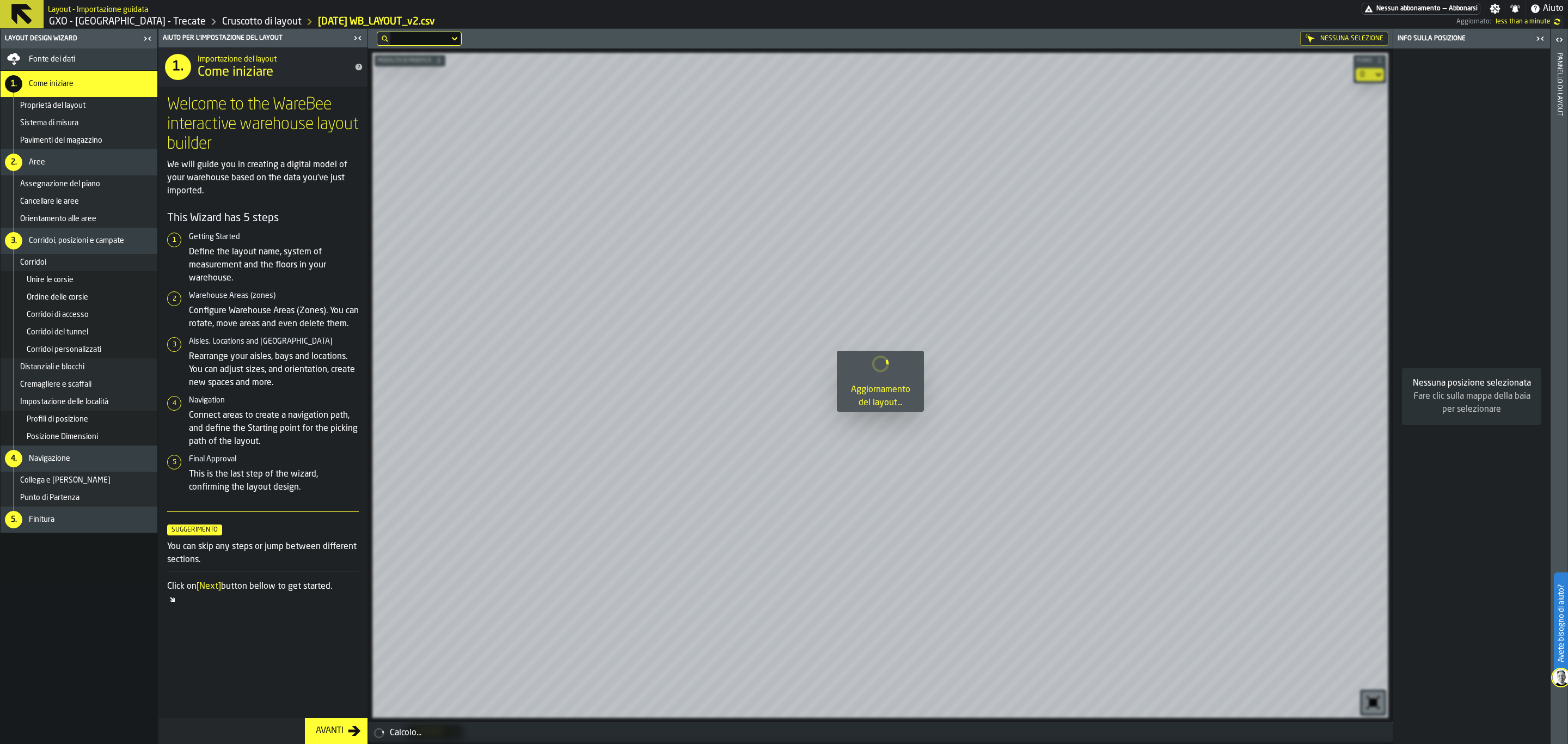
click at [318, 732] on div "Avanti" at bounding box center [330, 730] width 36 height 13
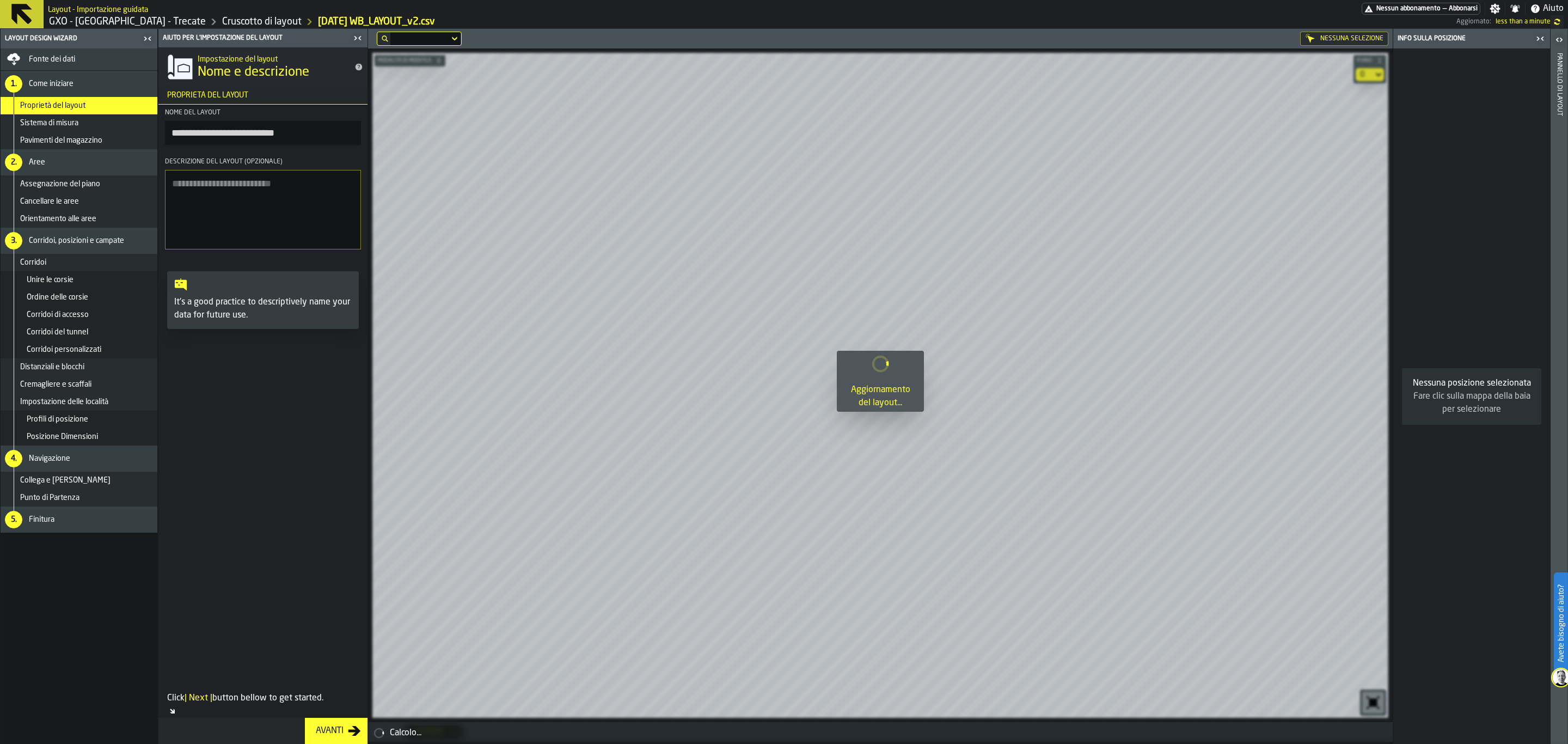
click at [23, 4] on icon at bounding box center [22, 14] width 21 height 21
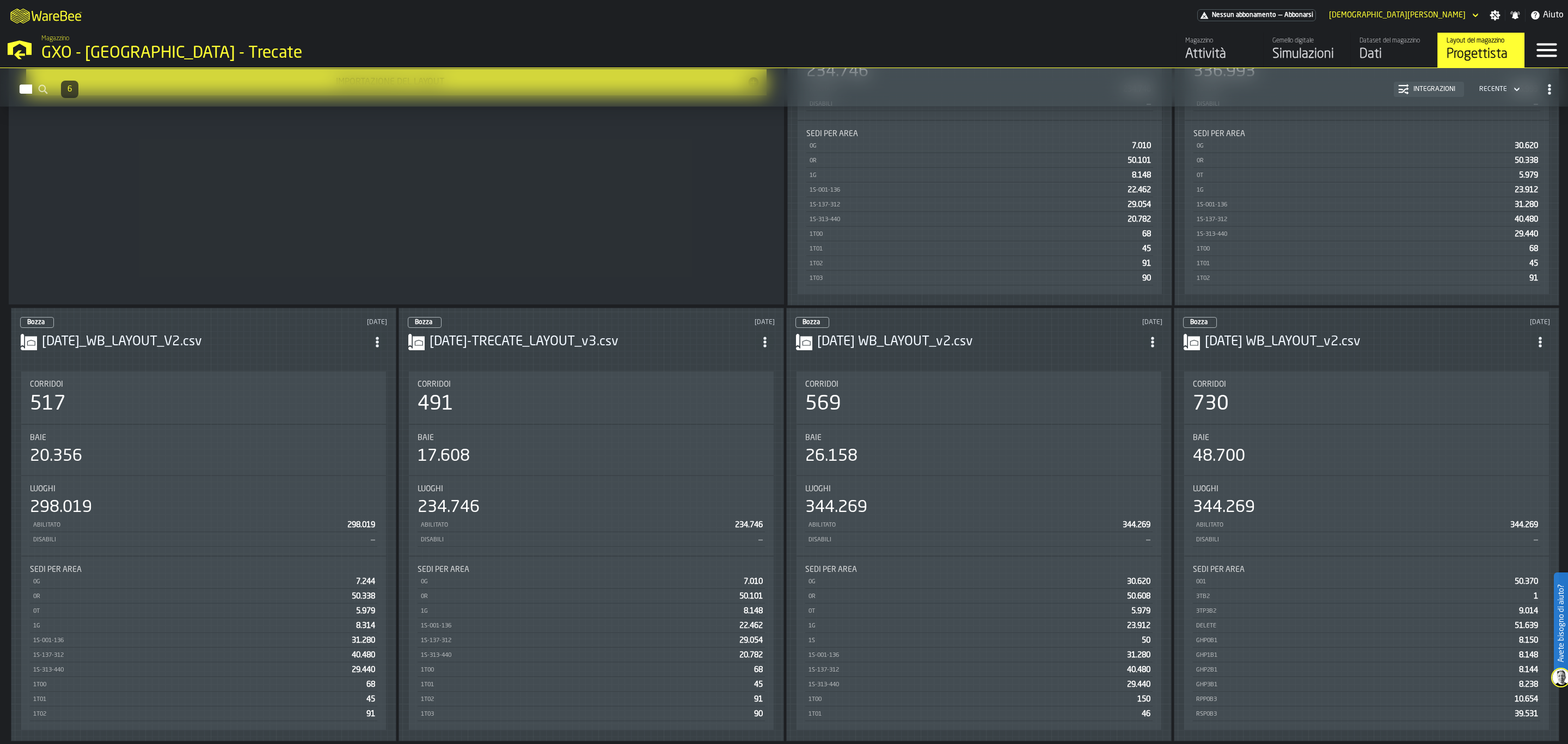
scroll to position [381, 0]
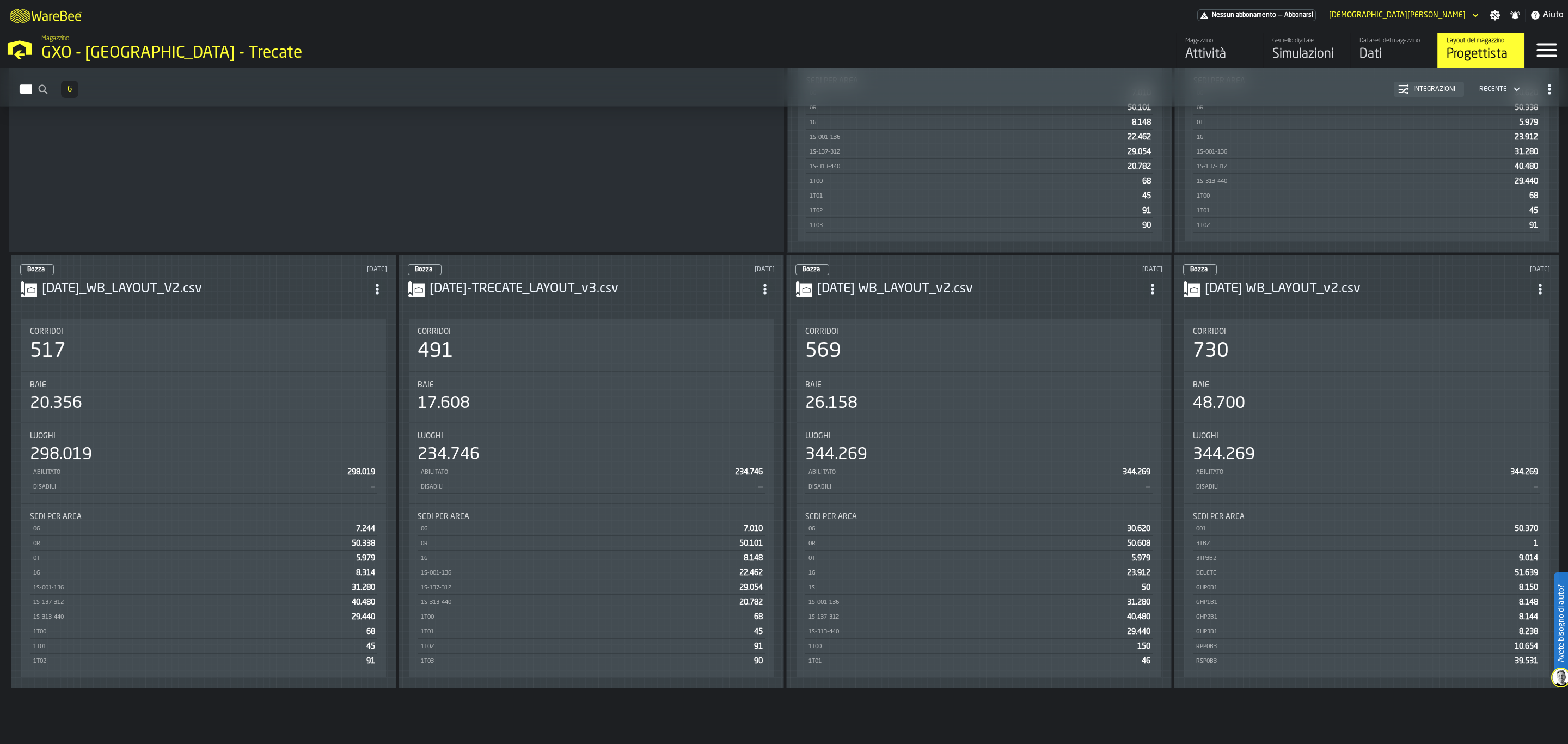
click at [1043, 297] on h3 "2025-07-11 WB_LAYOUT_v2.csv" at bounding box center [980, 289] width 326 height 17
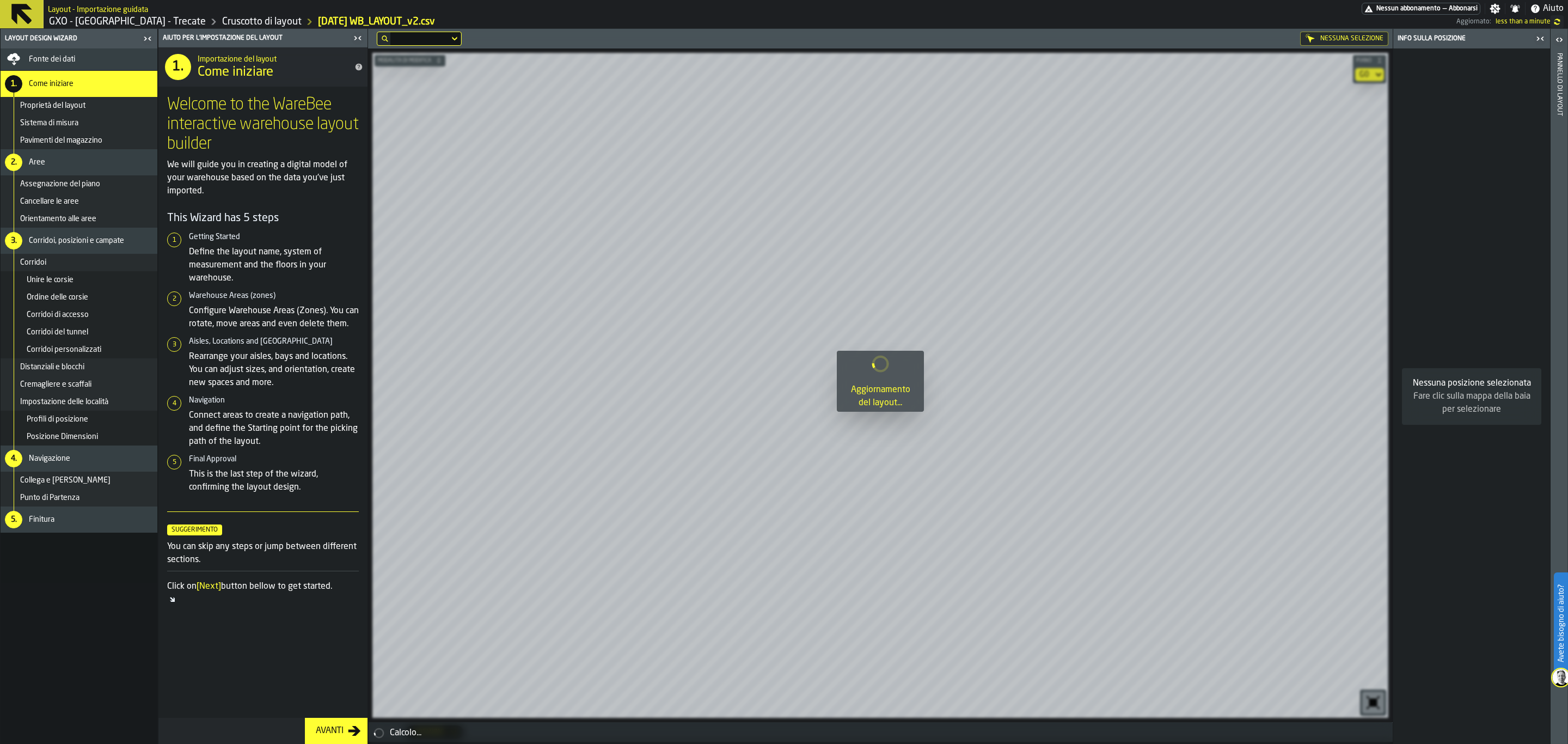
click at [326, 724] on div "Avanti" at bounding box center [330, 730] width 36 height 13
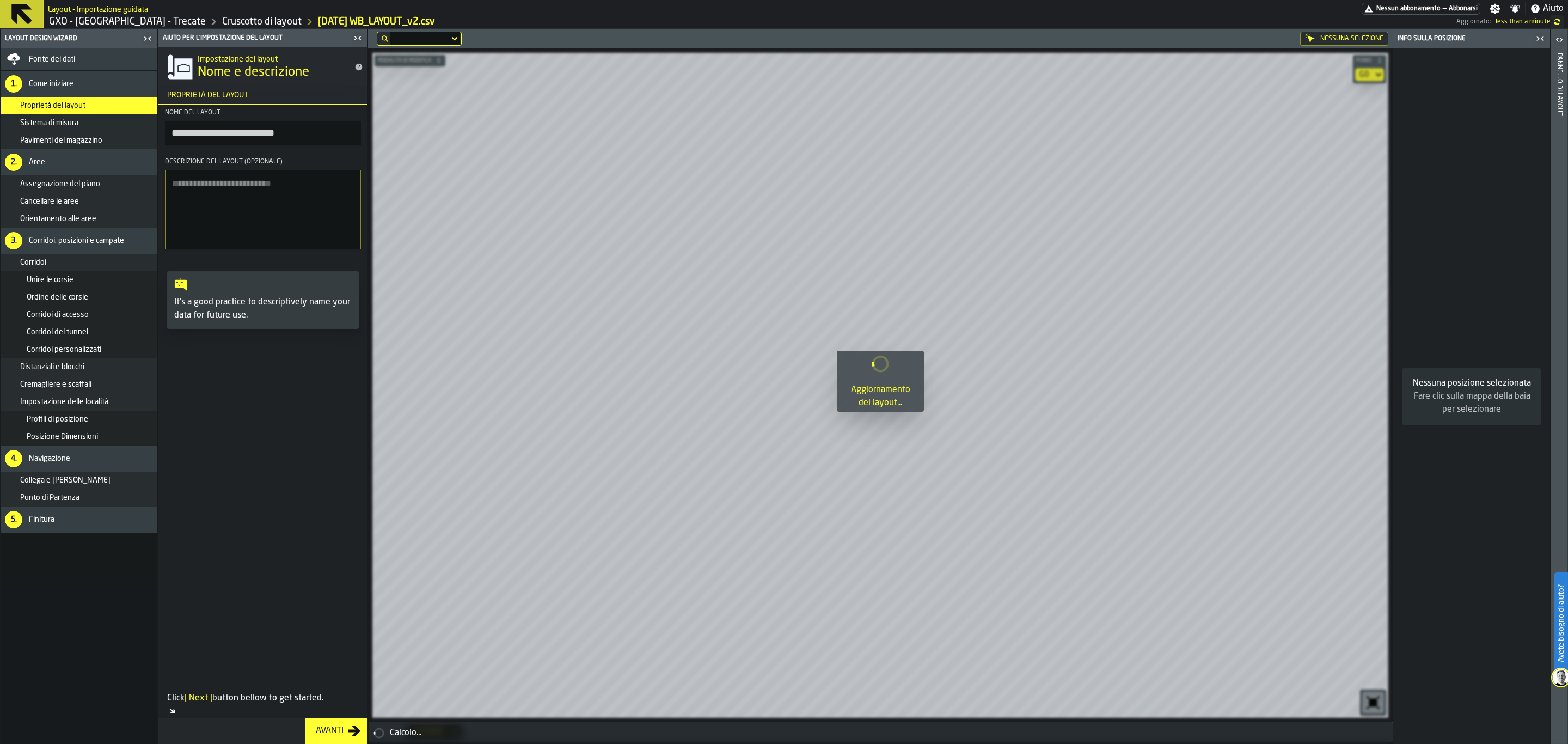
click at [332, 132] on input "**********" at bounding box center [263, 133] width 196 height 24
drag, startPoint x: 332, startPoint y: 132, endPoint x: 0, endPoint y: 123, distance: 332.1
click at [0, 123] on aside "**********" at bounding box center [184, 386] width 368 height 715
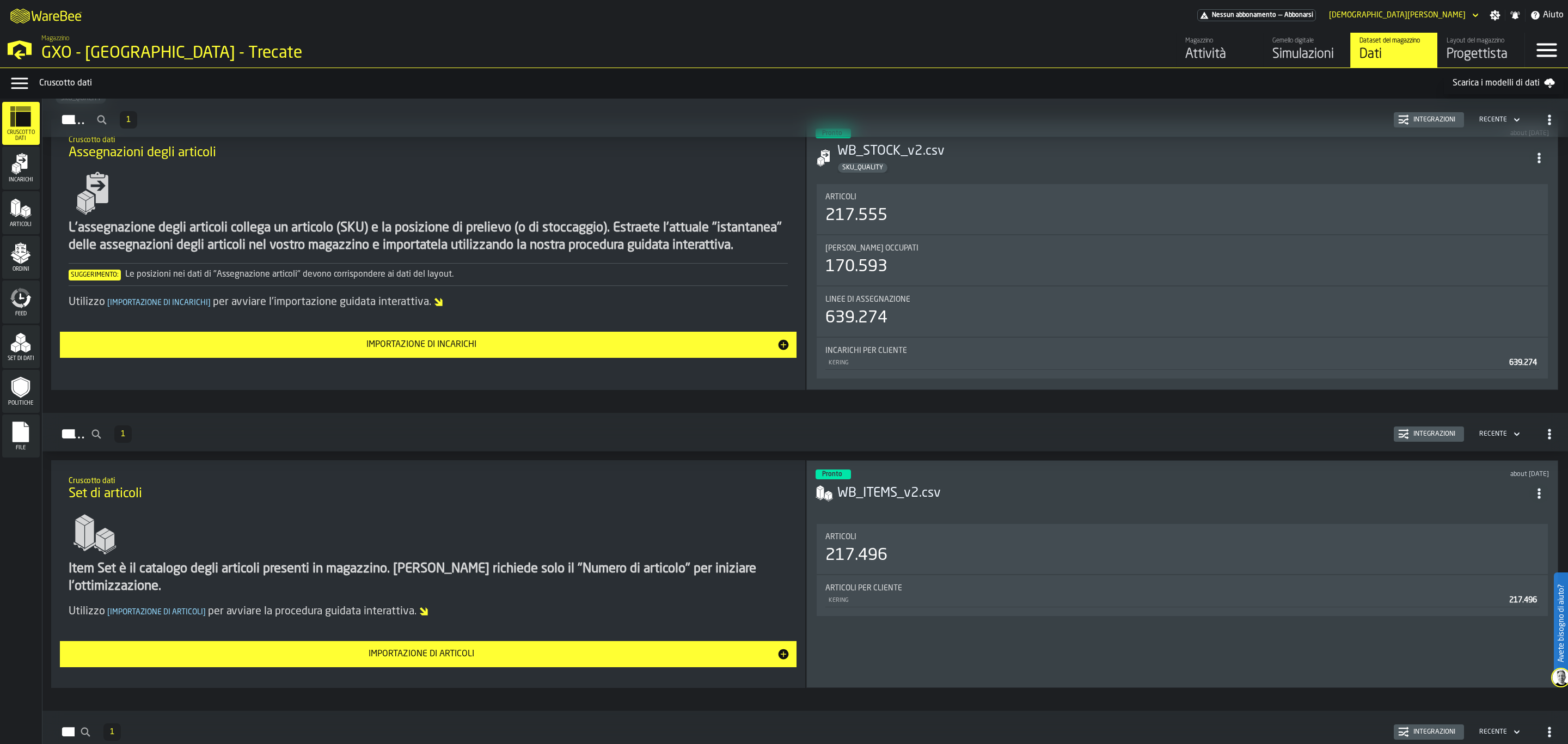
scroll to position [17, 0]
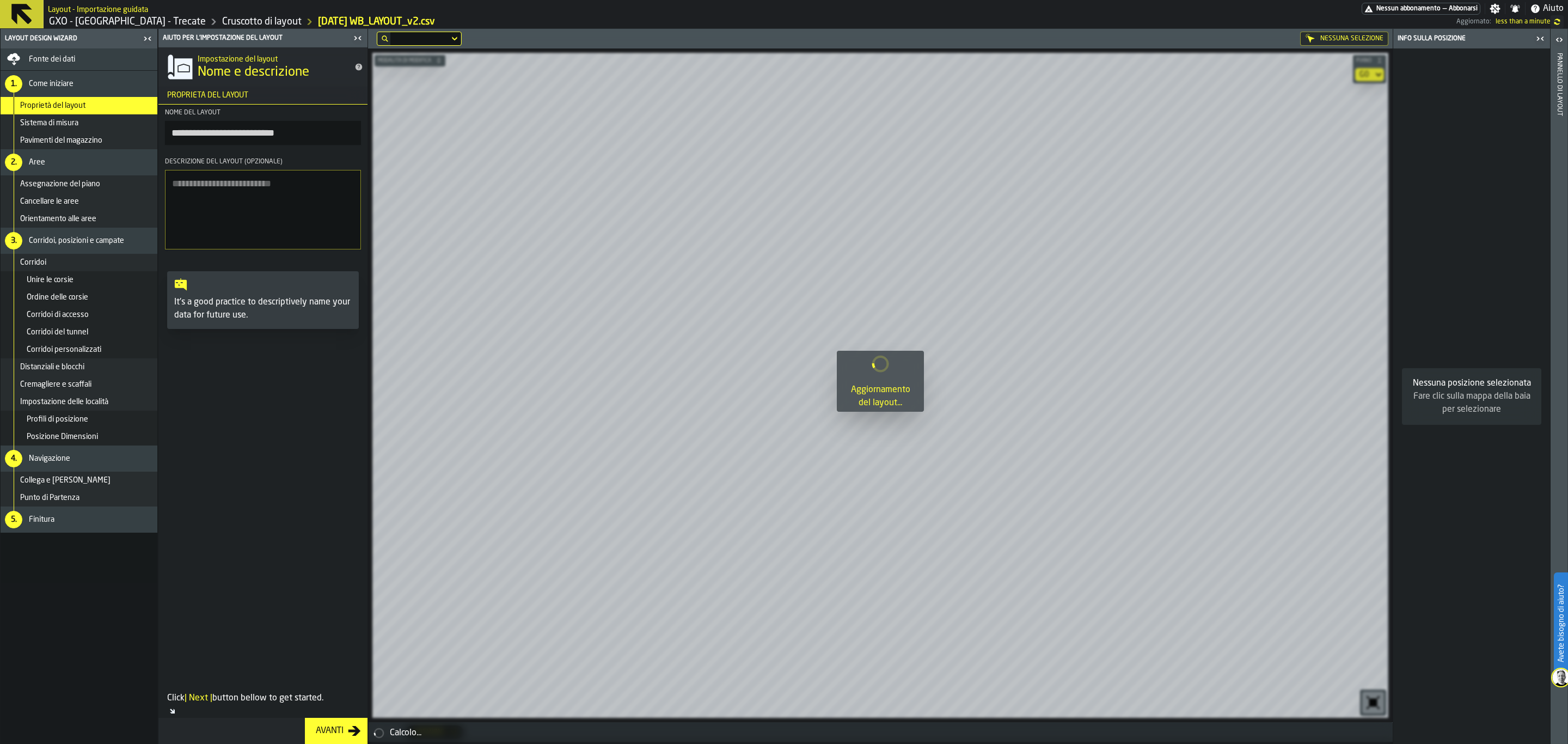
click at [318, 23] on link "2025-07-11 WB_LAYOUT_v2.csv" at bounding box center [377, 22] width 117 height 12
click at [293, 131] on input "**********" at bounding box center [263, 133] width 196 height 24
drag, startPoint x: 296, startPoint y: 136, endPoint x: 85, endPoint y: 127, distance: 211.2
click at [85, 127] on aside "**********" at bounding box center [184, 386] width 368 height 715
click at [288, 138] on input "******" at bounding box center [263, 133] width 196 height 24
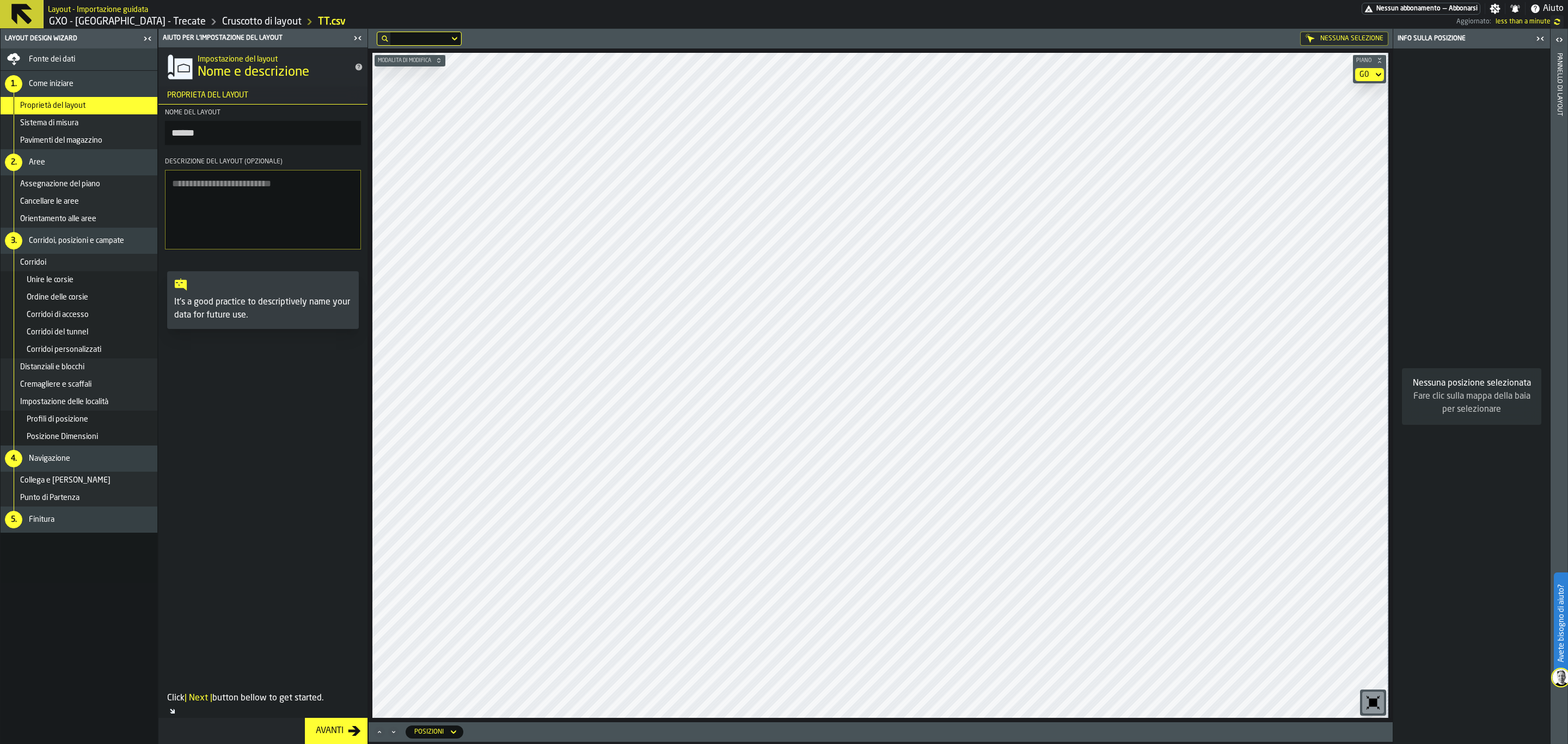
click at [182, 129] on input "******" at bounding box center [263, 133] width 196 height 24
click at [248, 136] on input "*********" at bounding box center [263, 133] width 196 height 24
click at [194, 135] on input "*********" at bounding box center [263, 133] width 196 height 24
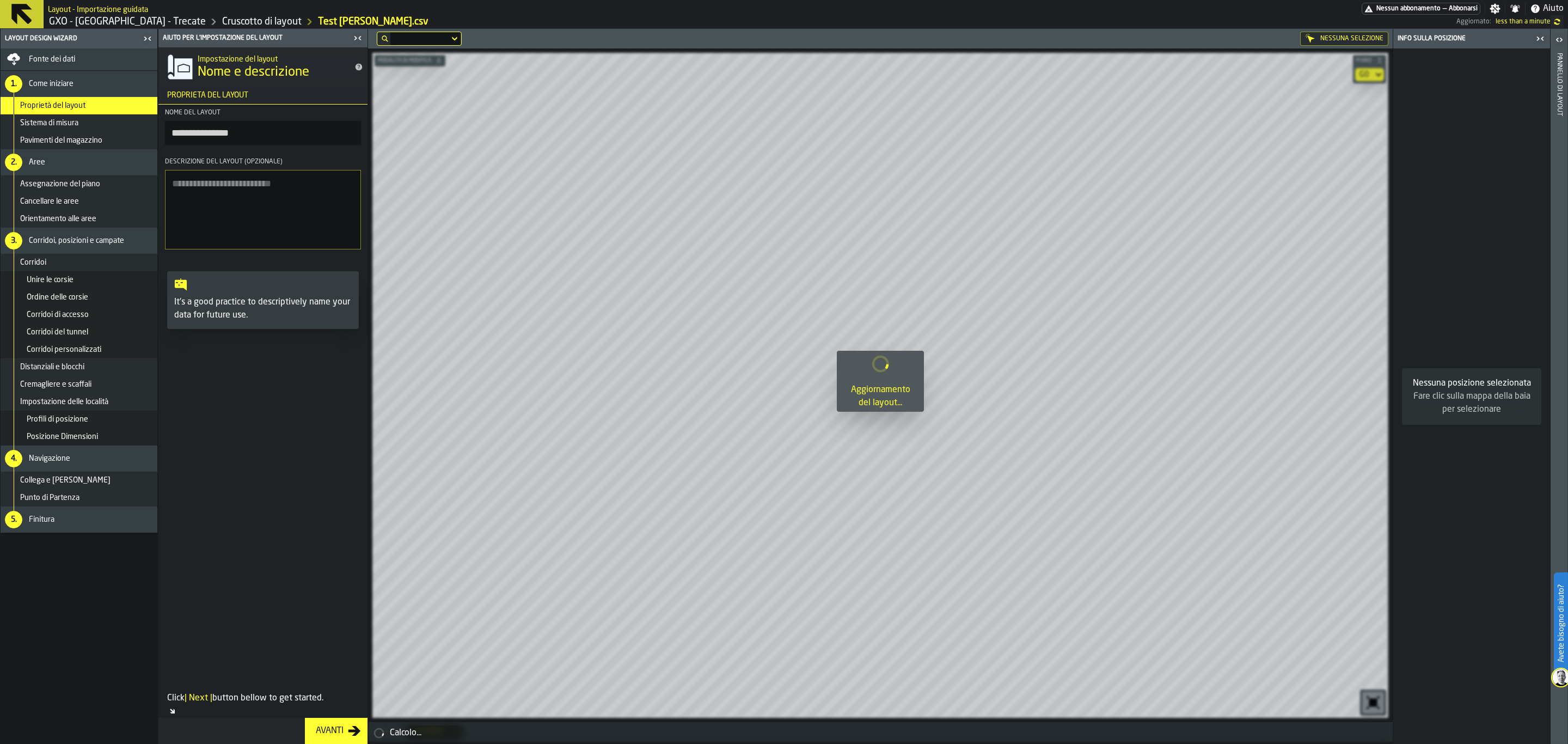
click at [208, 139] on input "**********" at bounding box center [263, 133] width 196 height 24
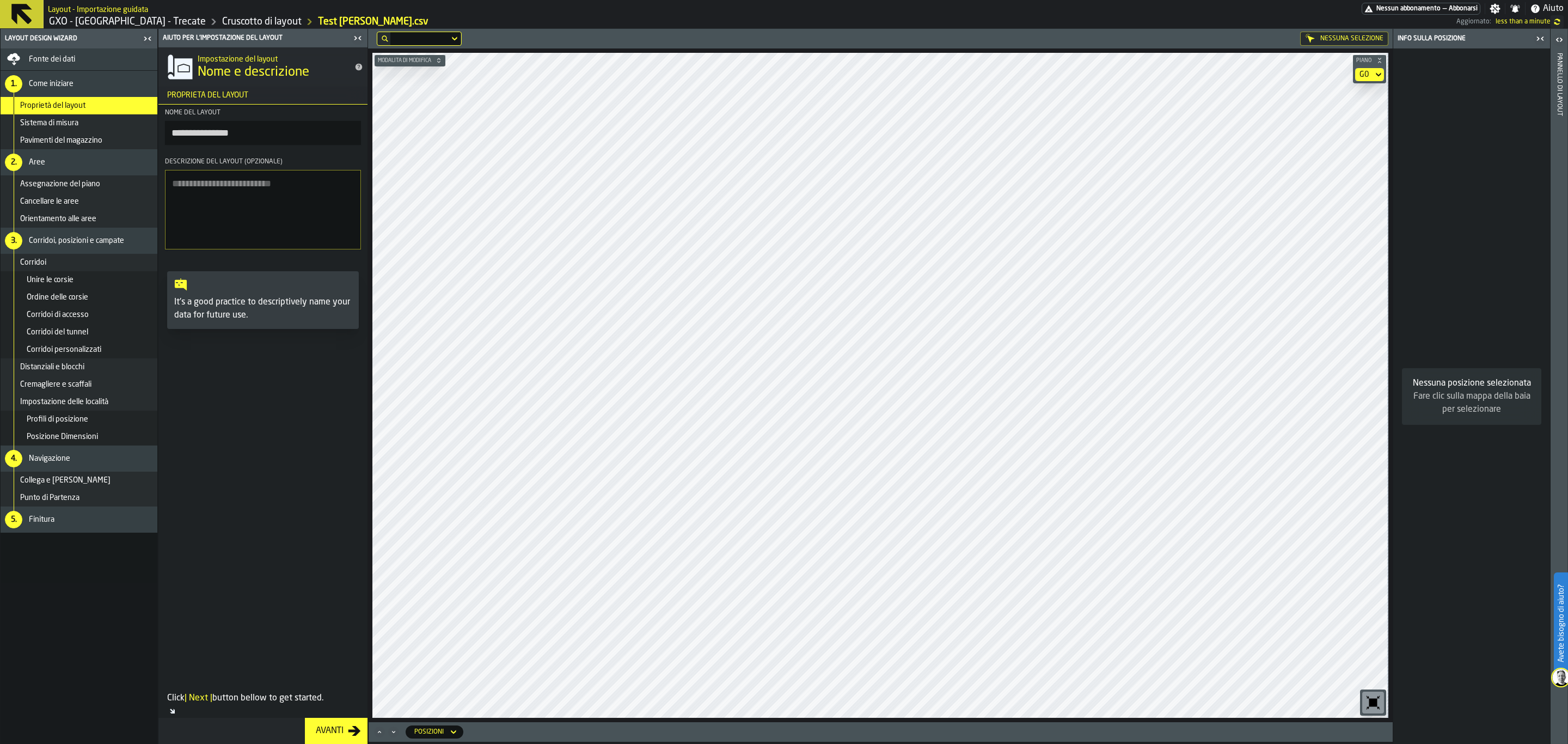
type input "**********"
click at [23, 4] on icon at bounding box center [22, 14] width 21 height 21
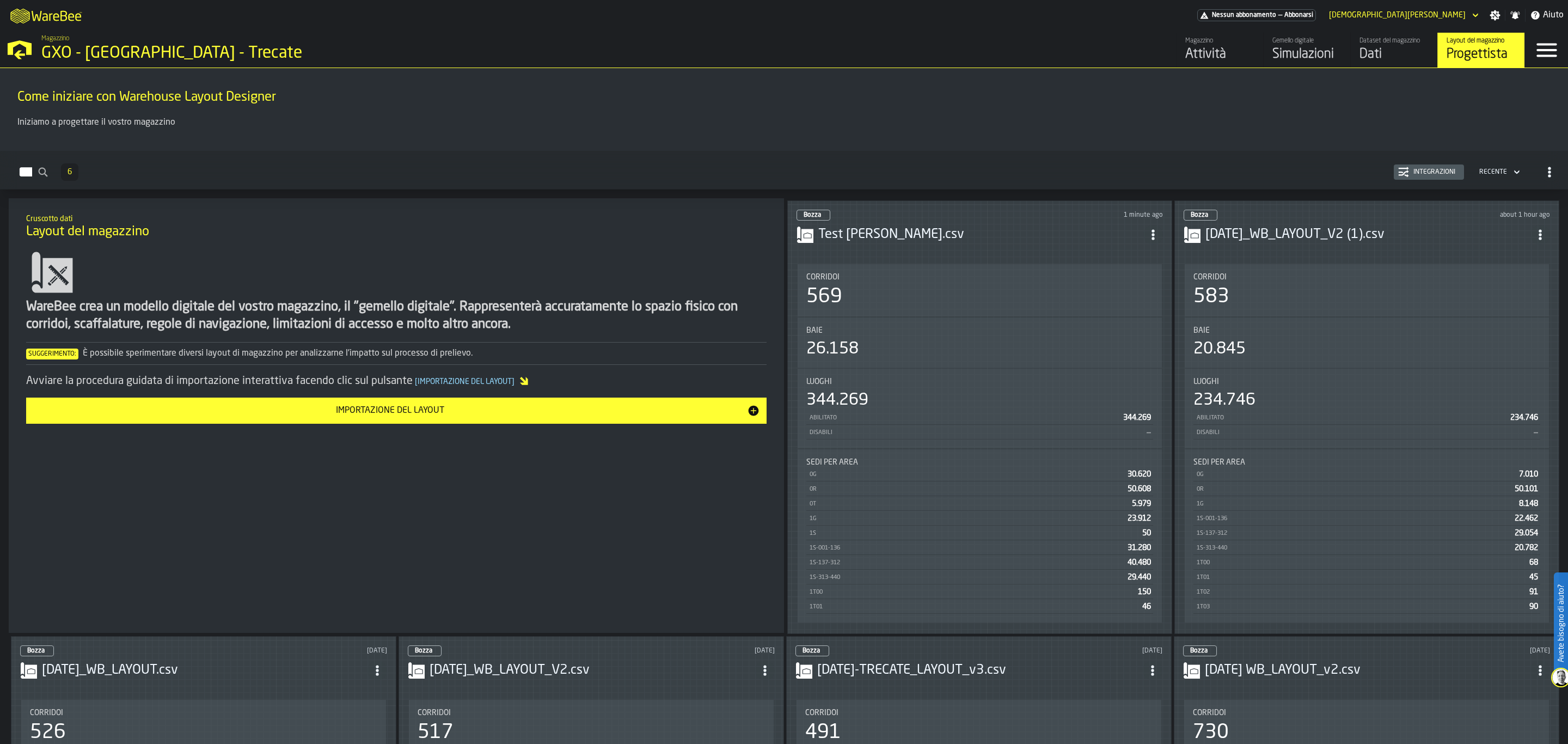
click at [1015, 252] on div "Bozza 1 minute ago Test Matteo.csv Corridoi 569 Baie 26.158 Luoghi 344.269 Abil…" at bounding box center [980, 417] width 385 height 433
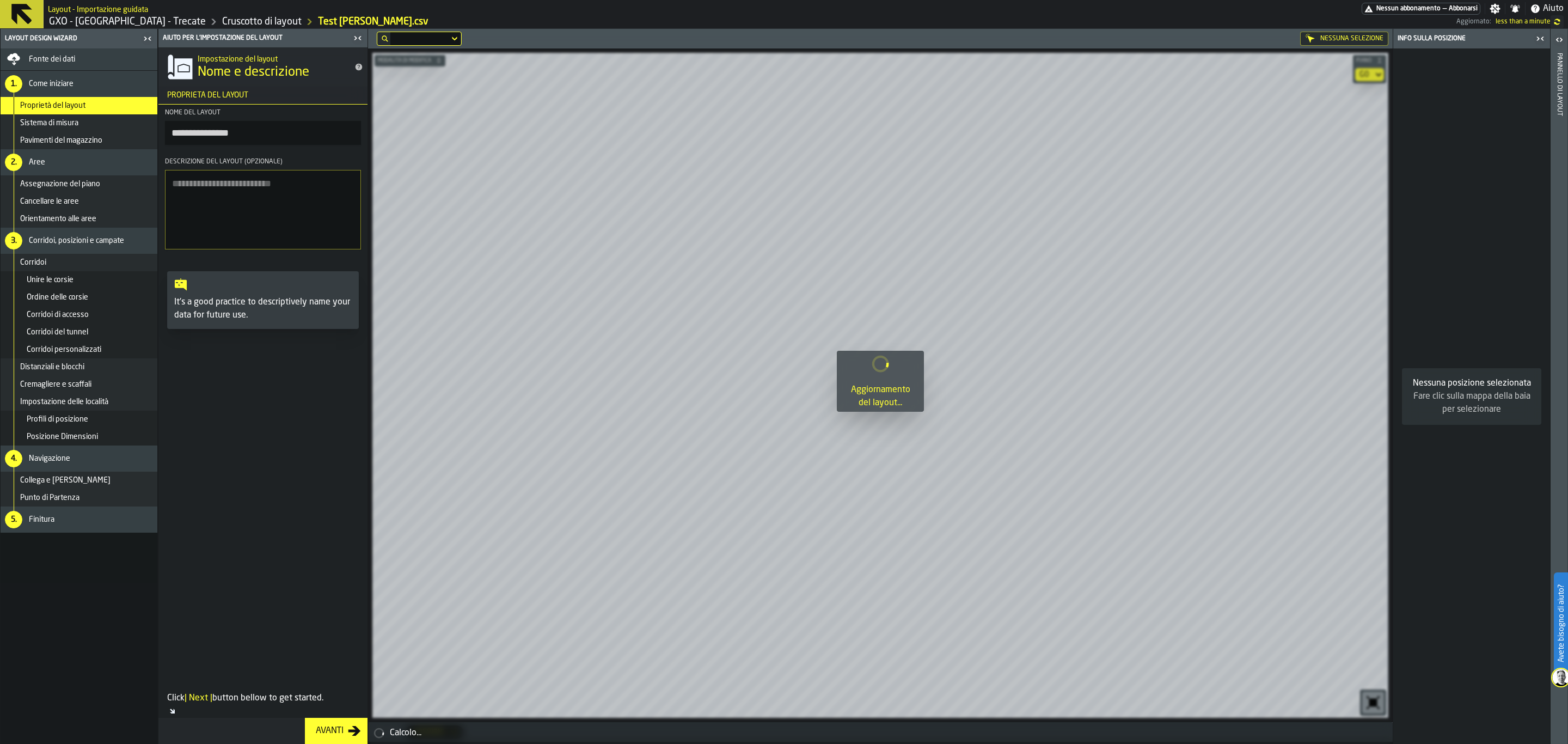
click at [20, 13] on icon at bounding box center [22, 14] width 21 height 21
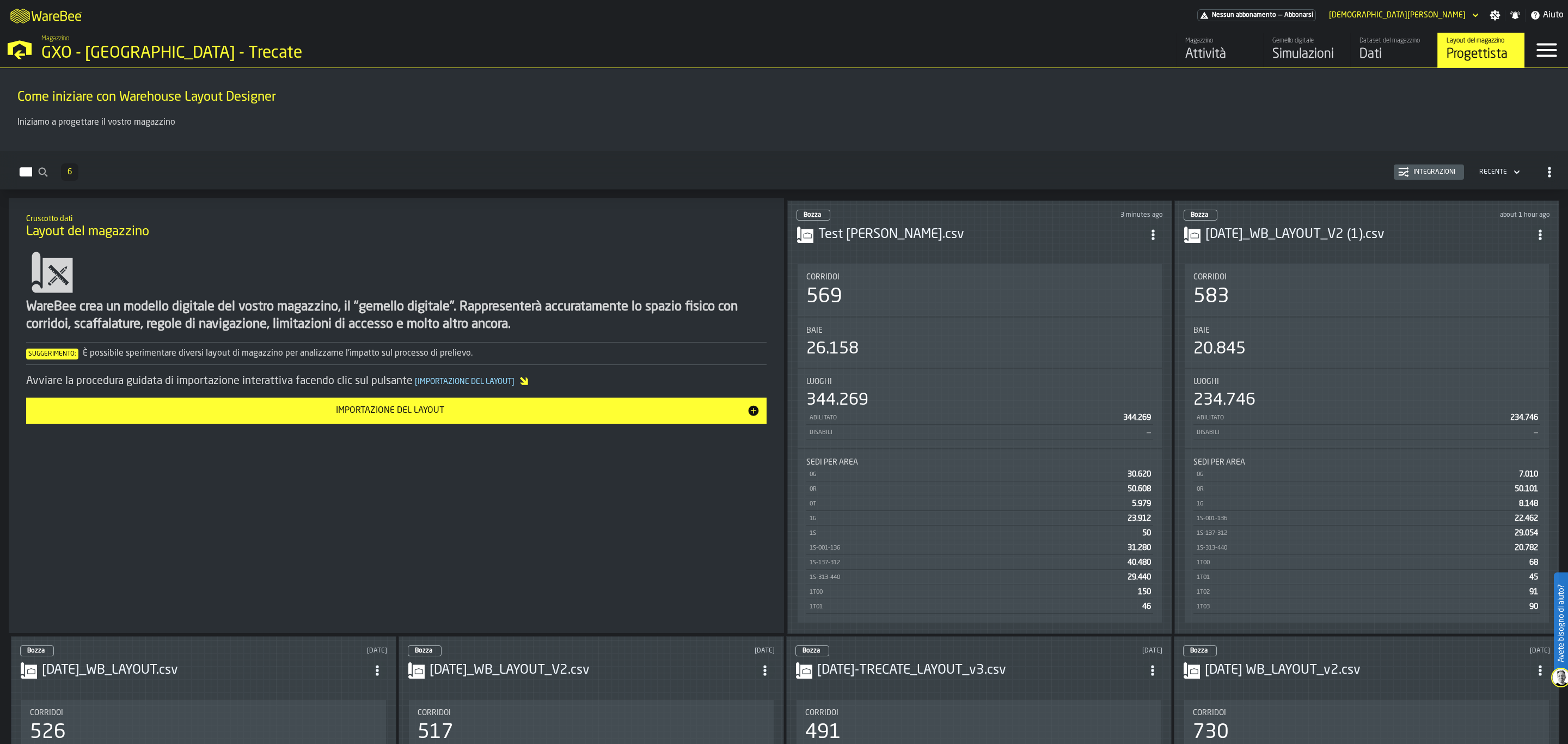
click at [1376, 320] on div "Baie 20.845" at bounding box center [1367, 342] width 364 height 50
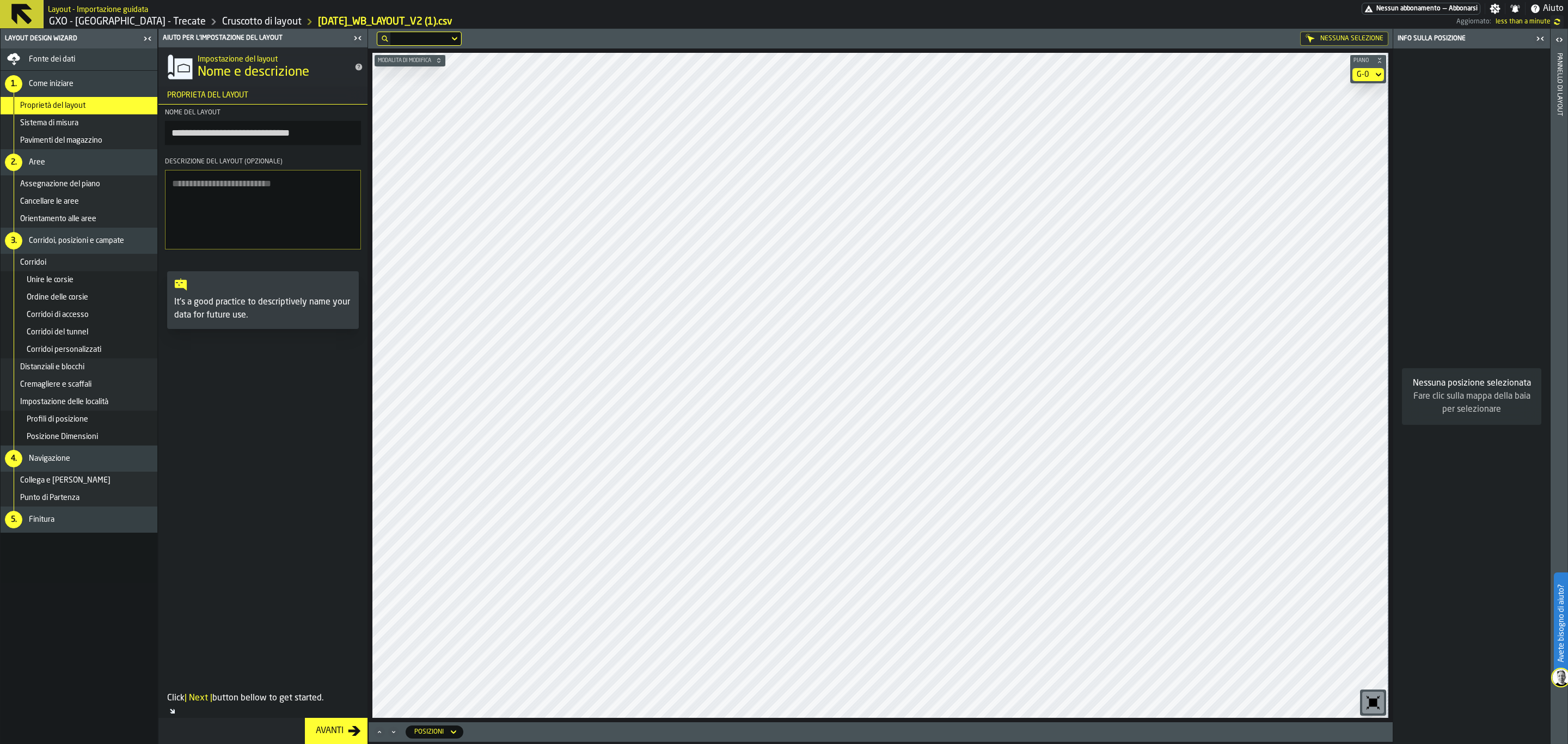
click at [1368, 72] on div "G-0" at bounding box center [1363, 74] width 12 height 9
click at [1346, 142] on div "G-3" at bounding box center [1349, 146] width 56 height 13
click at [1373, 74] on icon at bounding box center [1378, 74] width 11 height 13
click at [1348, 127] on li "G-1" at bounding box center [1349, 120] width 70 height 26
click at [1365, 72] on div "G-1" at bounding box center [1363, 74] width 12 height 9
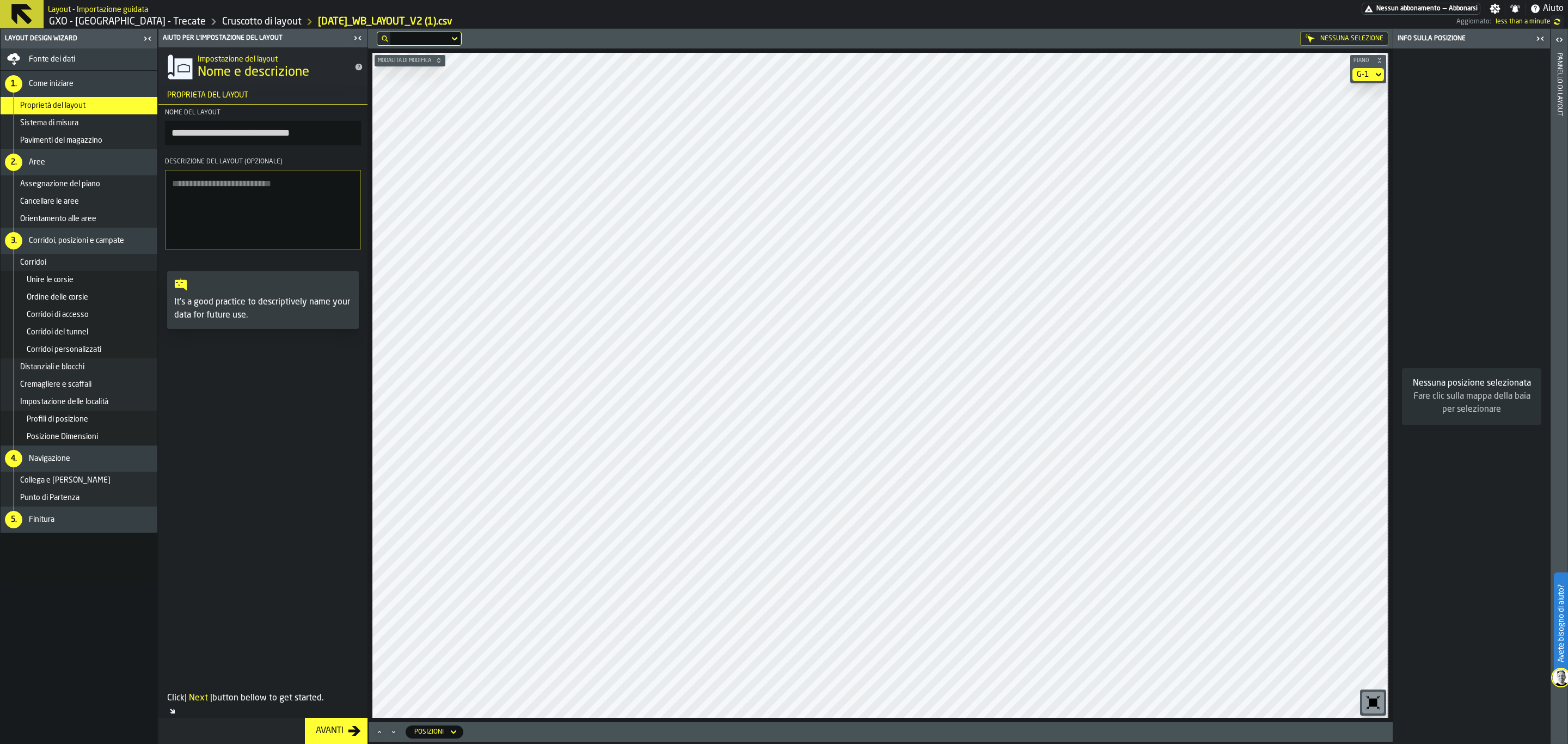
click at [1366, 74] on div "G-1" at bounding box center [1363, 74] width 12 height 9
click at [1361, 93] on div "G-0" at bounding box center [1349, 94] width 56 height 13
